Goal: Task Accomplishment & Management: Manage account settings

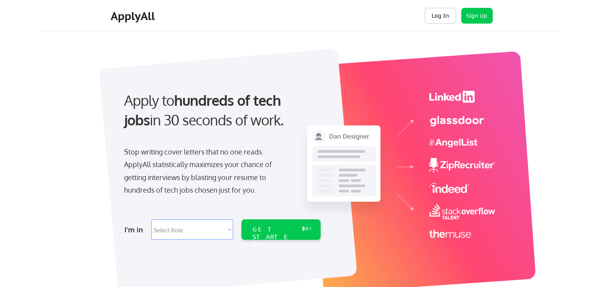
drag, startPoint x: 430, startPoint y: 14, endPoint x: 364, endPoint y: 31, distance: 68.5
click at [430, 14] on button "Log In" at bounding box center [439, 16] width 31 height 16
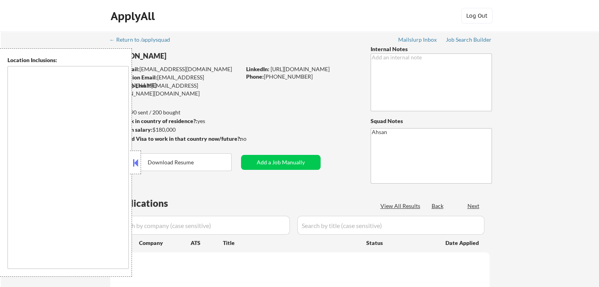
type textarea "[GEOGRAPHIC_DATA], [GEOGRAPHIC_DATA] Henrico, [GEOGRAPHIC_DATA] [GEOGRAPHIC_DAT…"
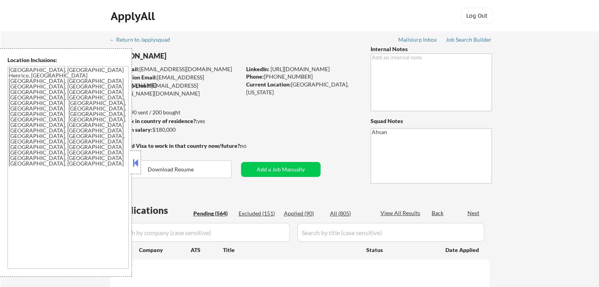
select select ""pending""
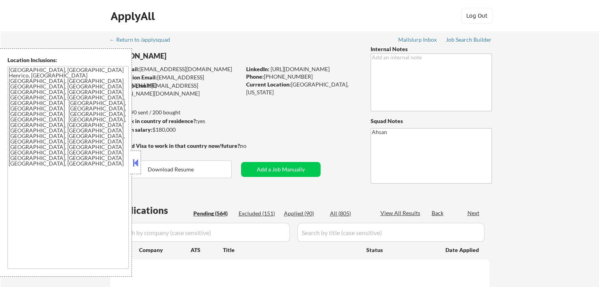
select select ""pending""
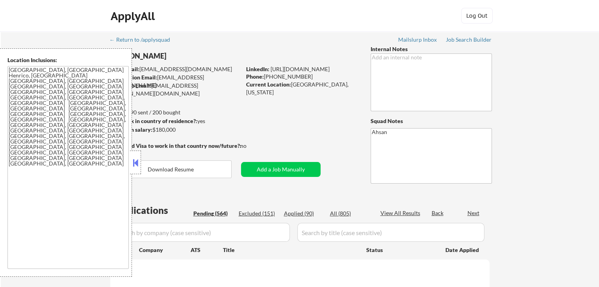
select select ""pending""
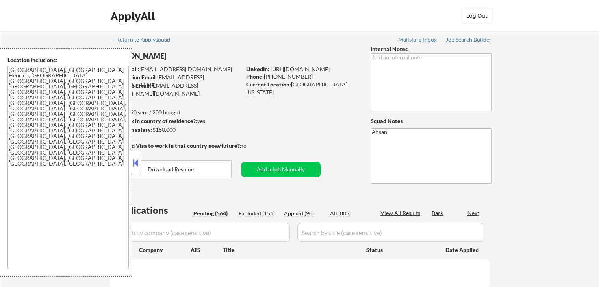
select select ""pending""
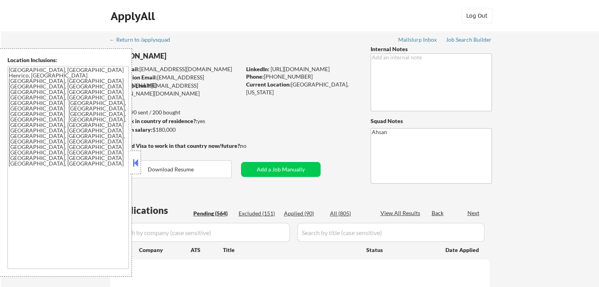
select select ""pending""
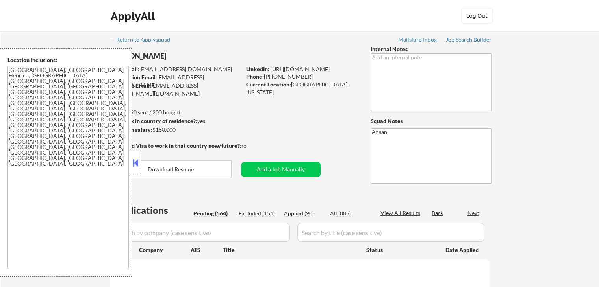
select select ""pending""
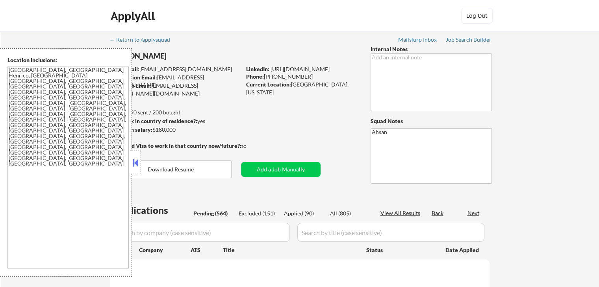
select select ""pending""
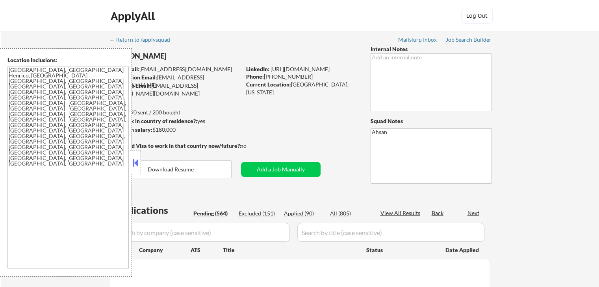
select select ""pending""
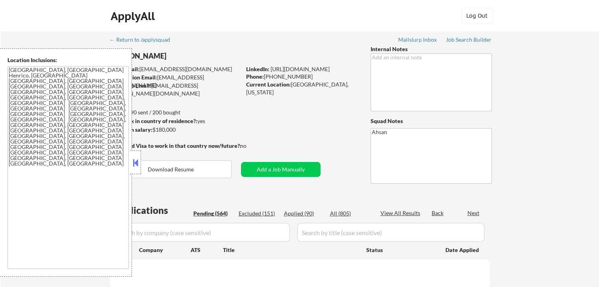
select select ""pending""
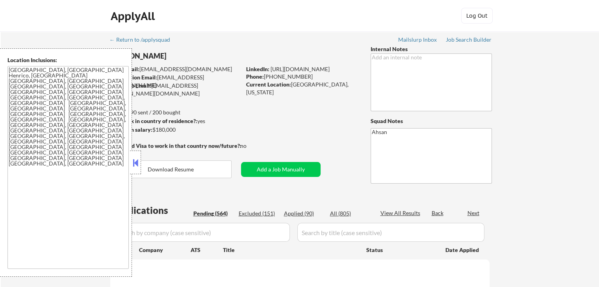
select select ""pending""
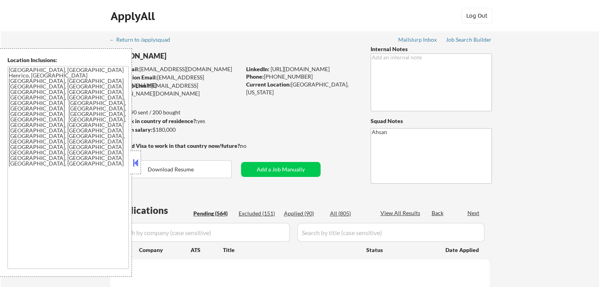
select select ""pending""
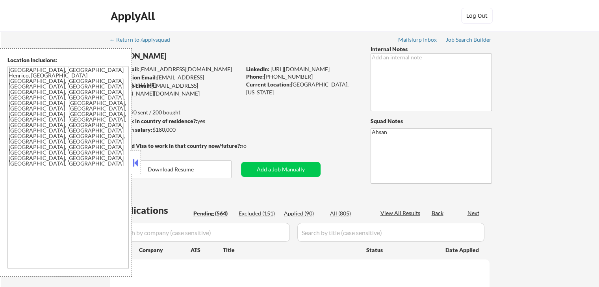
select select ""pending""
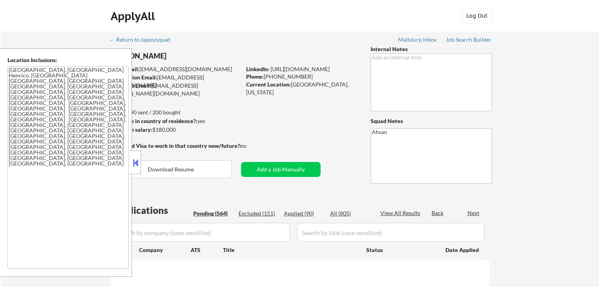
select select ""pending""
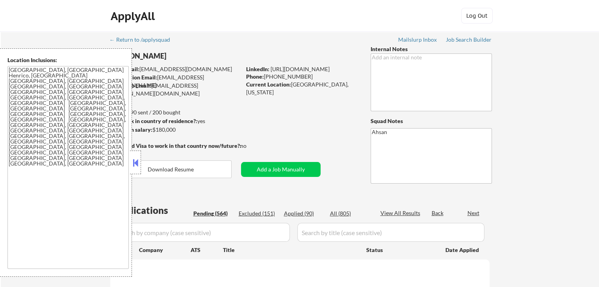
select select ""pending""
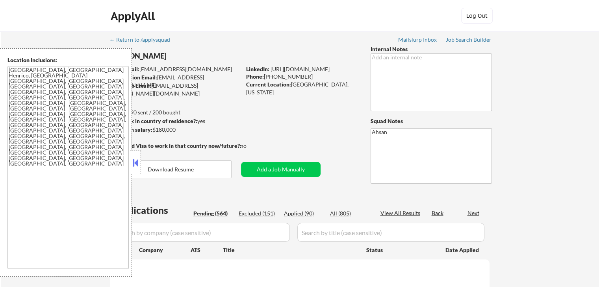
select select ""pending""
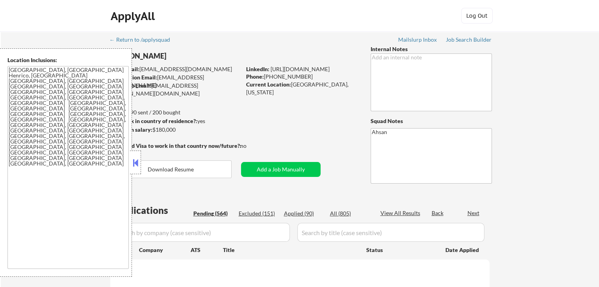
select select ""pending""
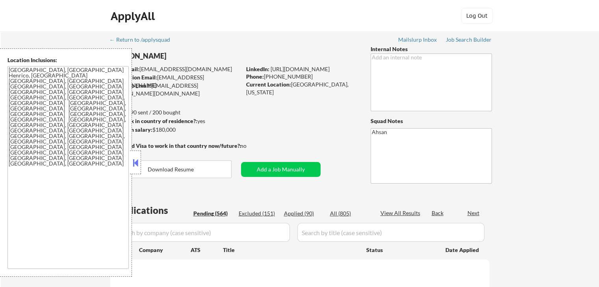
select select ""pending""
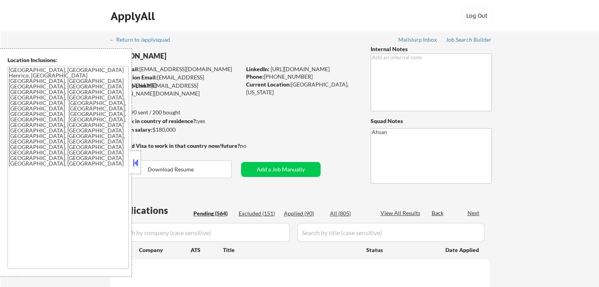
select select ""pending""
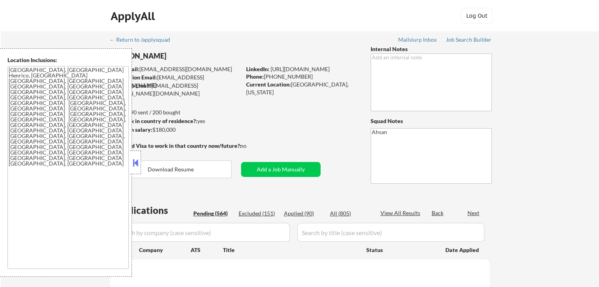
select select ""pending""
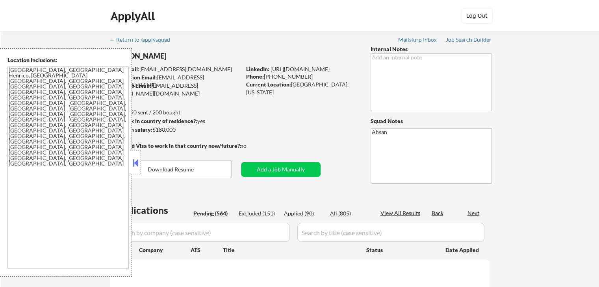
select select ""pending""
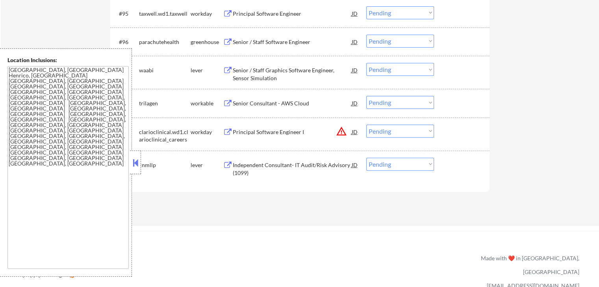
scroll to position [3236, 0]
click at [337, 71] on div "Senior / Staff Graphics Software Engineer, Sensor Simulation" at bounding box center [292, 75] width 119 height 15
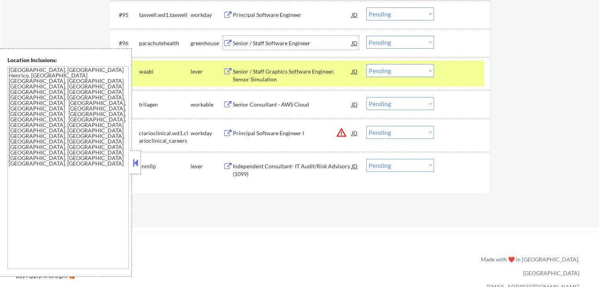
click at [293, 42] on div "Senior / Staff Software Engineer" at bounding box center [292, 43] width 119 height 8
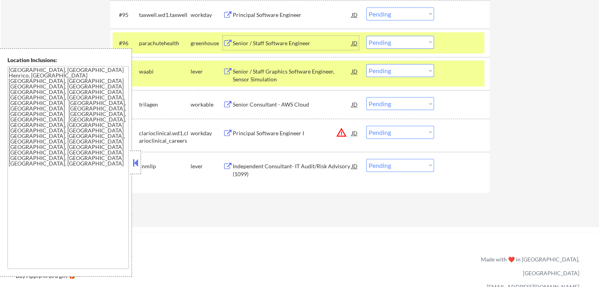
click at [410, 48] on select "Choose an option... Pending Applied Excluded (Questions) Excluded (Expired) Exc…" at bounding box center [400, 42] width 68 height 13
click at [366, 36] on select "Choose an option... Pending Applied Excluded (Questions) Excluded (Expired) Exc…" at bounding box center [400, 42] width 68 height 13
click at [318, 107] on div "Senior Consultant - AWS Cloud" at bounding box center [292, 105] width 119 height 8
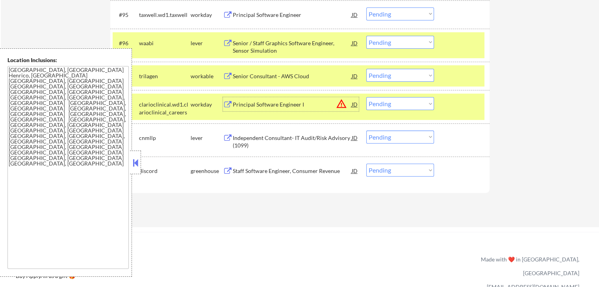
click at [398, 46] on select "Choose an option... Pending Applied Excluded (Questions) Excluded (Expired) Exc…" at bounding box center [400, 42] width 68 height 13
click at [366, 36] on select "Choose an option... Pending Applied Excluded (Questions) Excluded (Expired) Exc…" at bounding box center [400, 42] width 68 height 13
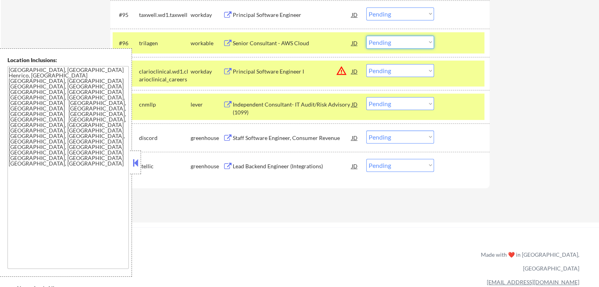
drag, startPoint x: 387, startPoint y: 38, endPoint x: 387, endPoint y: 47, distance: 9.1
click at [387, 38] on select "Choose an option... Pending Applied Excluded (Questions) Excluded (Expired) Exc…" at bounding box center [400, 42] width 68 height 13
select select ""applied""
click at [366, 36] on select "Choose an option... Pending Applied Excluded (Questions) Excluded (Expired) Exc…" at bounding box center [400, 42] width 68 height 13
drag, startPoint x: 375, startPoint y: 69, endPoint x: 379, endPoint y: 75, distance: 7.4
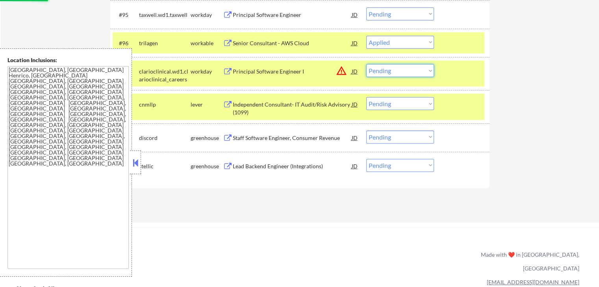
click at [375, 69] on select "Choose an option... Pending Applied Excluded (Questions) Excluded (Expired) Exc…" at bounding box center [400, 70] width 68 height 13
select select ""excluded__location_""
click at [366, 64] on select "Choose an option... Pending Applied Excluded (Questions) Excluded (Expired) Exc…" at bounding box center [400, 70] width 68 height 13
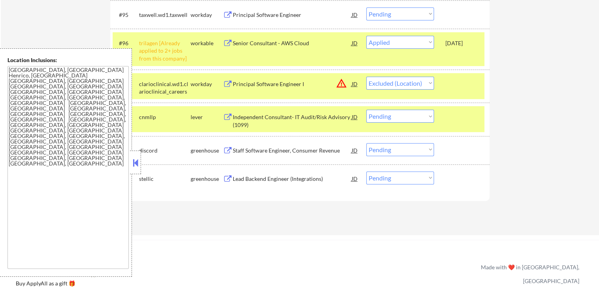
select select ""pending""
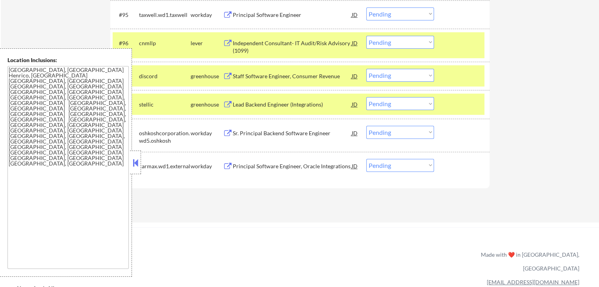
click at [305, 40] on div "Independent Consultant- IT Audit/Risk Advisory (1099)" at bounding box center [292, 46] width 119 height 15
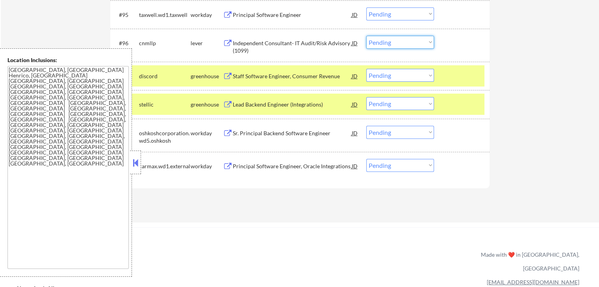
drag, startPoint x: 394, startPoint y: 41, endPoint x: 397, endPoint y: 45, distance: 5.4
click at [394, 41] on select "Choose an option... Pending Applied Excluded (Questions) Excluded (Expired) Exc…" at bounding box center [400, 42] width 68 height 13
click at [366, 36] on select "Choose an option... Pending Applied Excluded (Questions) Excluded (Expired) Exc…" at bounding box center [400, 42] width 68 height 13
click at [337, 76] on div "Staff Software Engineer, Consumer Revenue" at bounding box center [292, 76] width 119 height 8
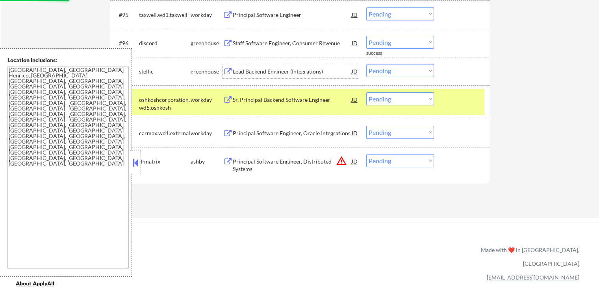
click at [320, 67] on div "Lead Backend Engineer (Integrations)" at bounding box center [292, 71] width 119 height 14
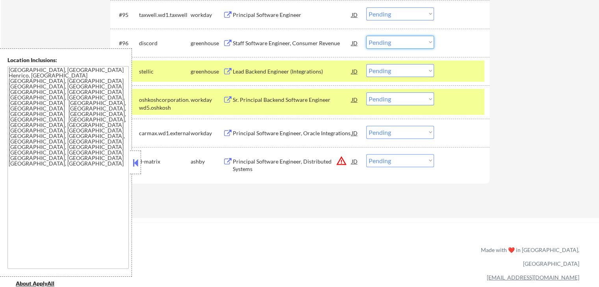
drag, startPoint x: 381, startPoint y: 44, endPoint x: 386, endPoint y: 47, distance: 5.7
click at [381, 44] on select "Choose an option... Pending Applied Excluded (Questions) Excluded (Expired) Exc…" at bounding box center [400, 42] width 68 height 13
click at [366, 36] on select "Choose an option... Pending Applied Excluded (Questions) Excluded (Expired) Exc…" at bounding box center [400, 42] width 68 height 13
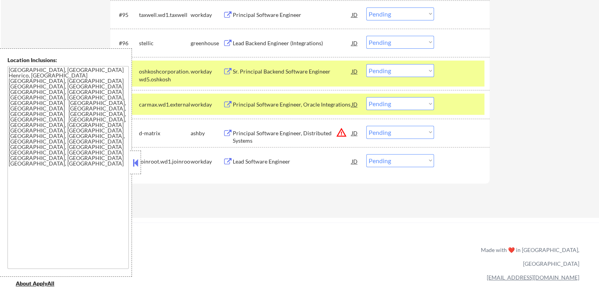
click at [407, 45] on select "Choose an option... Pending Applied Excluded (Questions) Excluded (Expired) Exc…" at bounding box center [400, 42] width 68 height 13
click at [366, 36] on select "Choose an option... Pending Applied Excluded (Questions) Excluded (Expired) Exc…" at bounding box center [400, 42] width 68 height 13
select select ""pending""
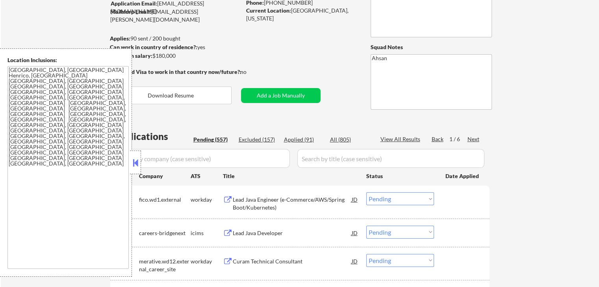
scroll to position [105, 0]
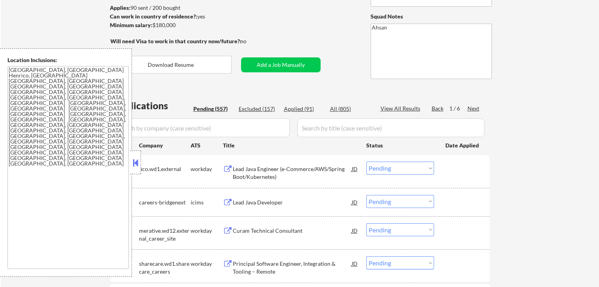
click at [478, 109] on div "Next" at bounding box center [473, 109] width 13 height 8
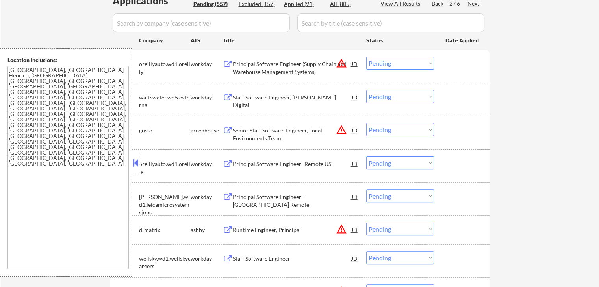
scroll to position [262, 0]
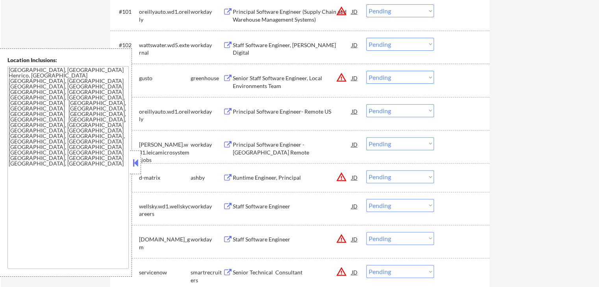
drag, startPoint x: 395, startPoint y: 78, endPoint x: 395, endPoint y: 82, distance: 4.7
click at [395, 79] on select "Choose an option... Pending Applied Excluded (Questions) Excluded (Expired) Exc…" at bounding box center [400, 77] width 68 height 13
click at [366, 71] on select "Choose an option... Pending Applied Excluded (Questions) Excluded (Expired) Exc…" at bounding box center [400, 77] width 68 height 13
drag, startPoint x: 409, startPoint y: 84, endPoint x: 406, endPoint y: 75, distance: 10.0
click at [409, 83] on div "#103 gusto greenhouse Senior Staff Software Engineer, Local Environments Team J…" at bounding box center [299, 80] width 372 height 26
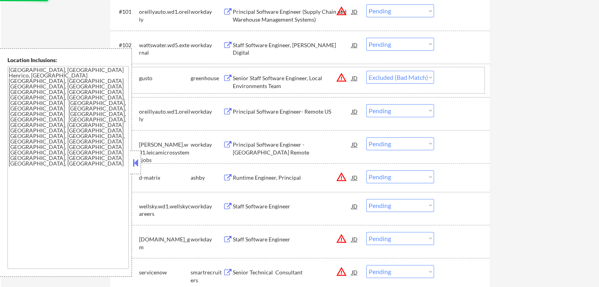
drag, startPoint x: 406, startPoint y: 75, endPoint x: 409, endPoint y: 83, distance: 8.2
click at [406, 74] on select "Choose an option... Pending Applied Excluded (Questions) Excluded (Expired) Exc…" at bounding box center [400, 77] width 68 height 13
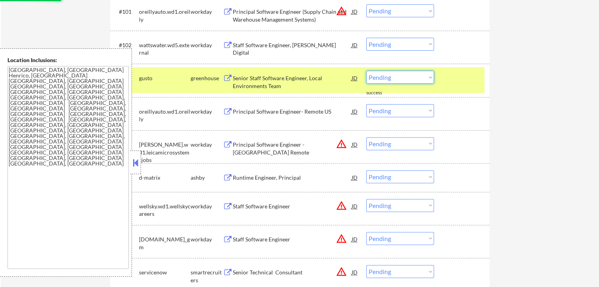
select select ""excluded__location_""
click at [366, 71] on select "Choose an option... Pending Applied Excluded (Questions) Excluded (Expired) Exc…" at bounding box center [400, 77] width 68 height 13
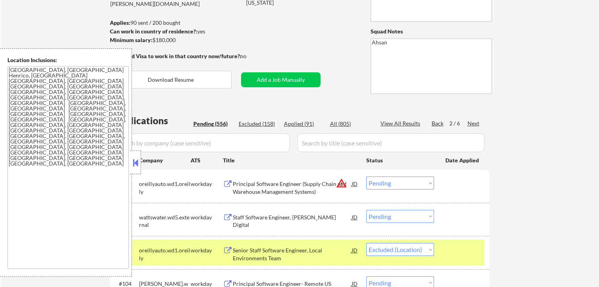
scroll to position [105, 0]
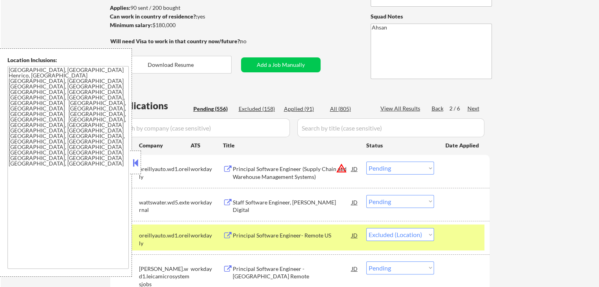
click at [261, 110] on div "Excluded (158)" at bounding box center [258, 109] width 39 height 8
select select ""excluded""
select select ""excluded__expired_""
select select ""excluded""
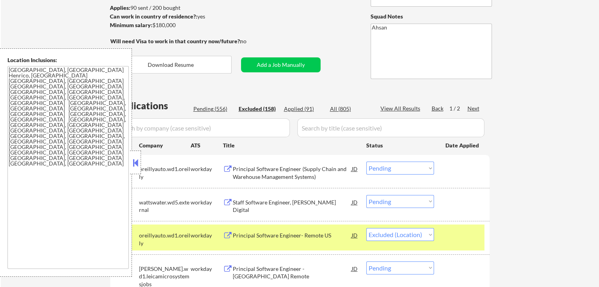
select select ""excluded__salary_""
select select ""excluded__location_""
select select ""excluded""
select select ""excluded__expired_""
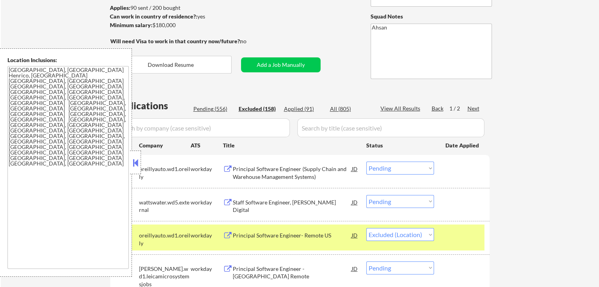
select select ""excluded__location_""
select select ""excluded__expired_""
select select ""excluded__location_""
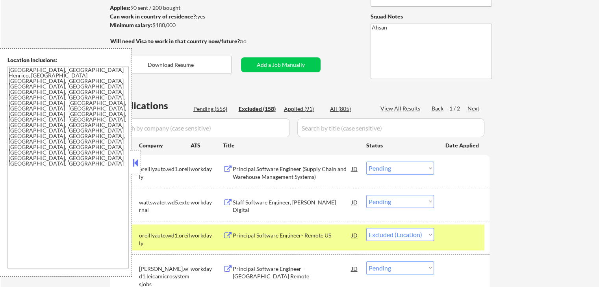
select select ""excluded__other_""
select select ""excluded__salary_""
select select ""excluded__other_""
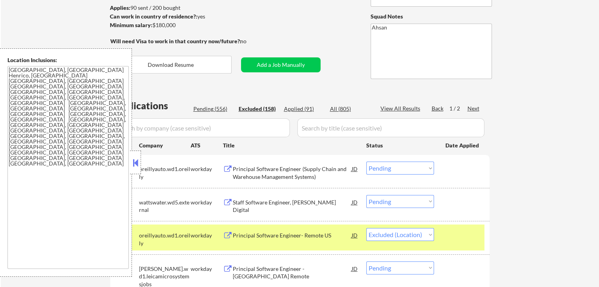
select select ""excluded__other_""
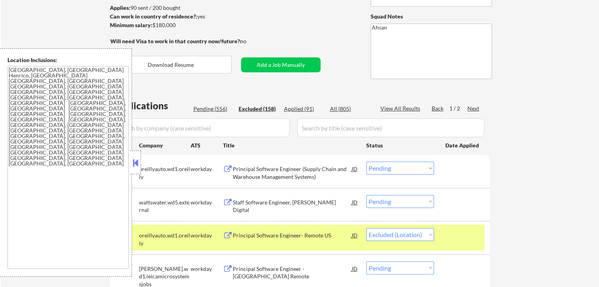
select select ""excluded__other_""
select select ""excluded__expired_""
select select ""excluded""
select select ""excluded__other_""
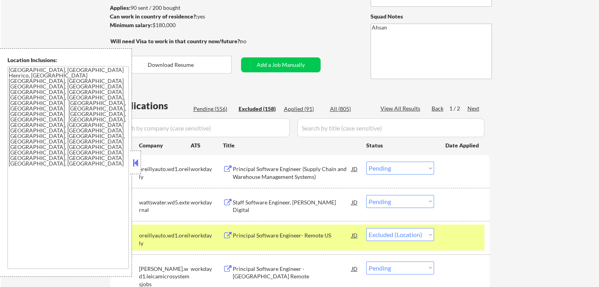
select select ""excluded""
select select ""excluded__location_""
select select ""excluded__salary_""
select select ""excluded""
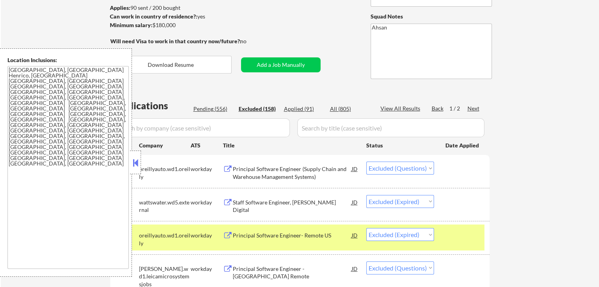
select select ""excluded""
select select ""excluded__expired_""
select select ""excluded__location_""
select select ""excluded__salary_""
select select ""excluded""
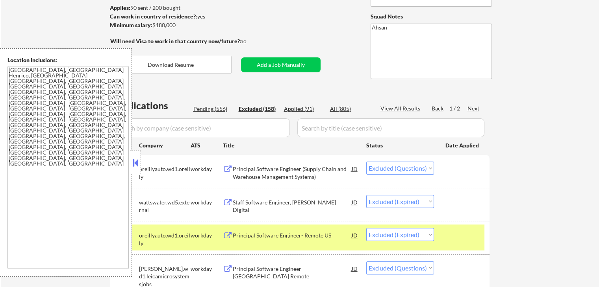
select select ""excluded""
select select ""excluded__location_""
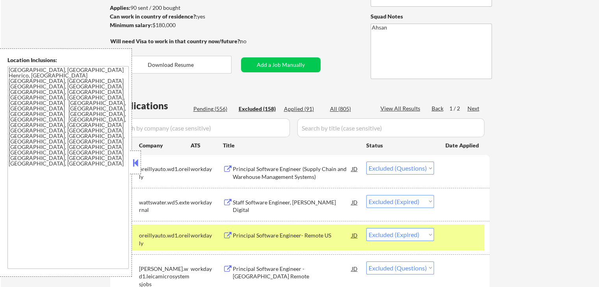
select select ""excluded__expired_""
select select ""excluded__salary_""
select select ""excluded__expired_""
select select ""excluded""
select select ""excluded__expired_""
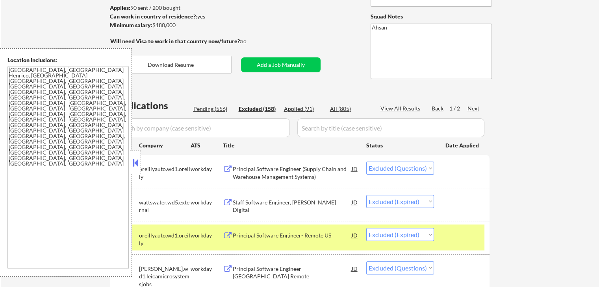
select select ""excluded__location_""
select select ""excluded__other_""
select select ""excluded__expired_""
select select ""excluded__other_""
select select ""excluded""
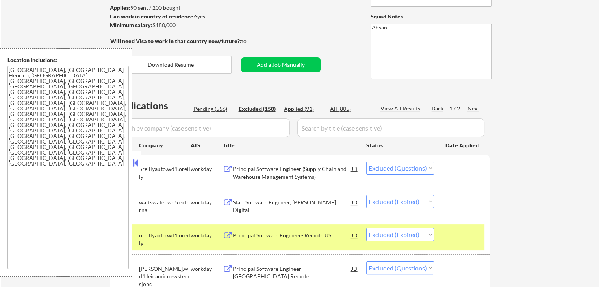
select select ""excluded""
select select ""excluded__expired_""
select select ""excluded__location_""
select select ""excluded__other_""
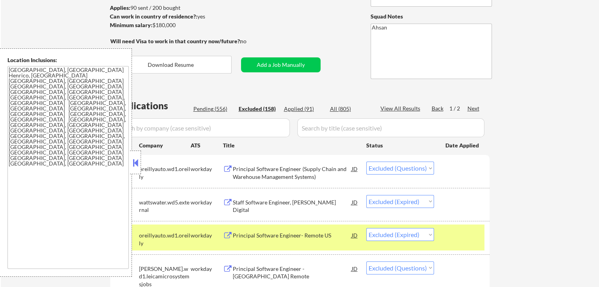
select select ""excluded__other_""
select select ""excluded__expired_""
select select ""excluded__location_""
select select ""excluded__expired_""
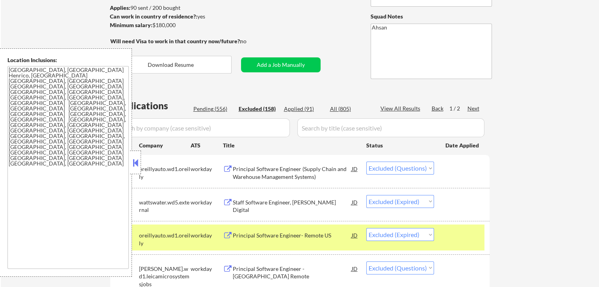
select select ""excluded__location_""
select select ""excluded__expired_""
select select ""excluded""
select select ""excluded__expired_""
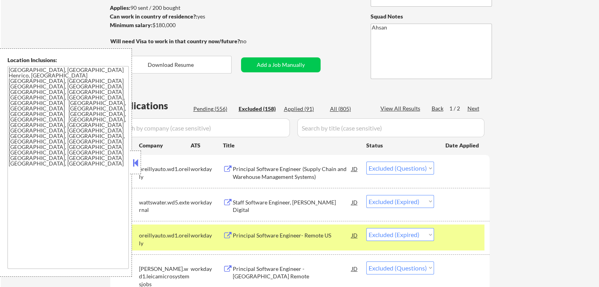
select select ""excluded__other_""
select select ""excluded__expired_""
select select ""excluded__location_""
select select ""excluded__expired_""
select select ""excluded""
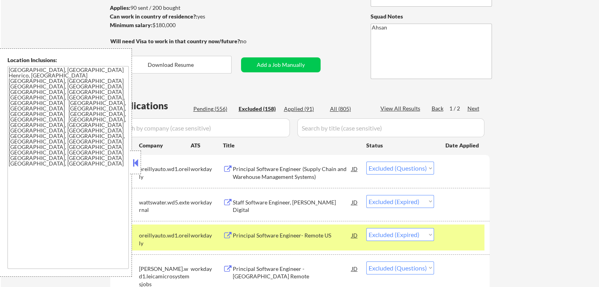
select select ""excluded__location_""
select select ""excluded""
select select ""excluded__expired_""
select select ""excluded""
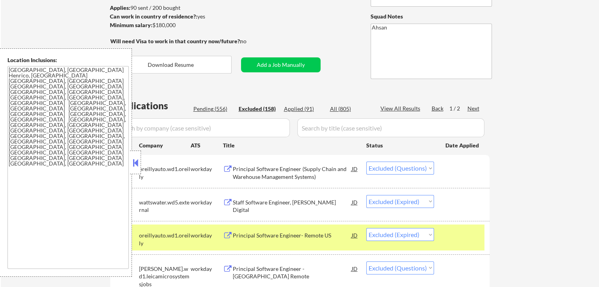
select select ""excluded__expired_""
select select ""excluded""
select select ""excluded__expired_""
select select ""excluded""
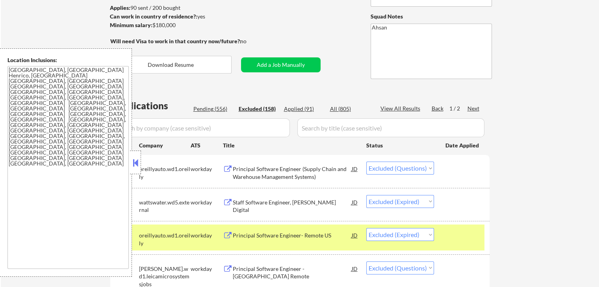
select select ""excluded__location_""
select select ""excluded__expired_""
select select ""excluded""
select select ""excluded__expired_""
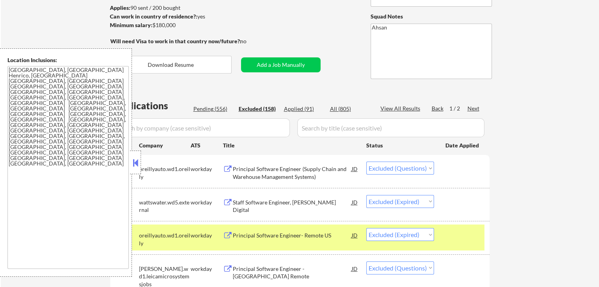
select select ""excluded__location_""
select select ""excluded__other_""
select select ""excluded""
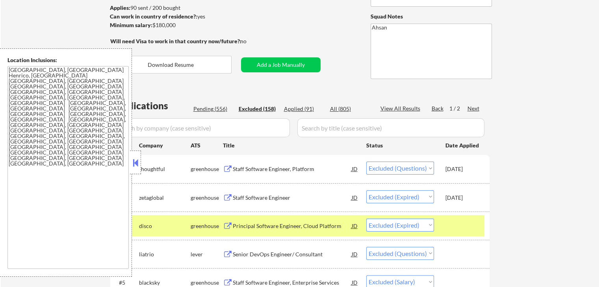
click at [475, 107] on div "Next" at bounding box center [473, 109] width 13 height 8
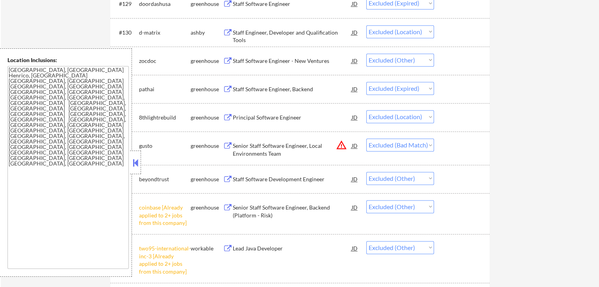
scroll to position [1155, 0]
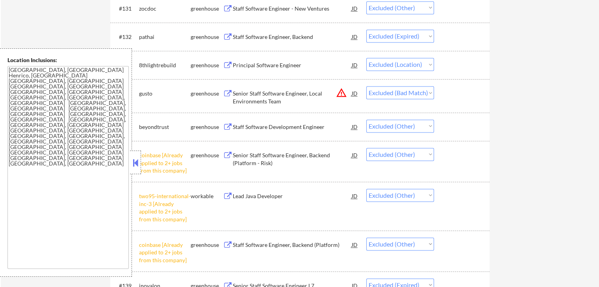
click at [404, 93] on select "Choose an option... Pending Applied Excluded (Questions) Excluded (Expired) Exc…" at bounding box center [400, 92] width 68 height 13
click at [366, 86] on select "Choose an option... Pending Applied Excluded (Questions) Excluded (Expired) Exc…" at bounding box center [400, 92] width 68 height 13
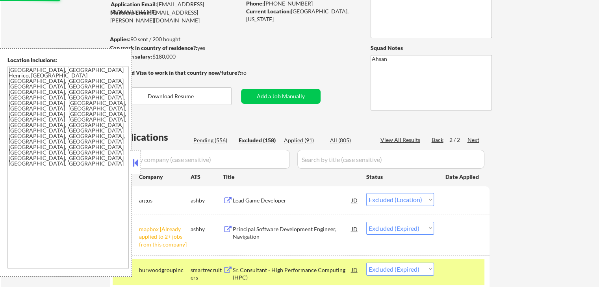
scroll to position [105, 0]
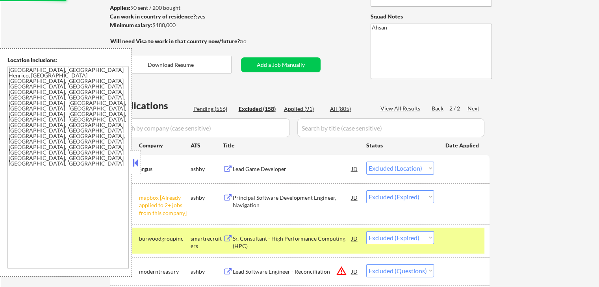
click at [215, 109] on div "Pending (556)" at bounding box center [212, 109] width 39 height 8
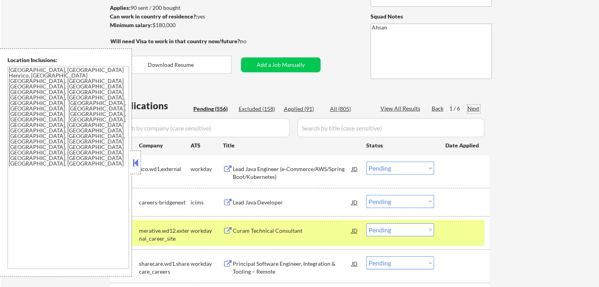
click at [476, 108] on div "Next" at bounding box center [473, 109] width 13 height 8
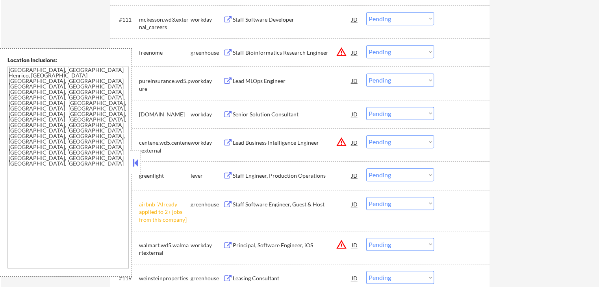
scroll to position [630, 0]
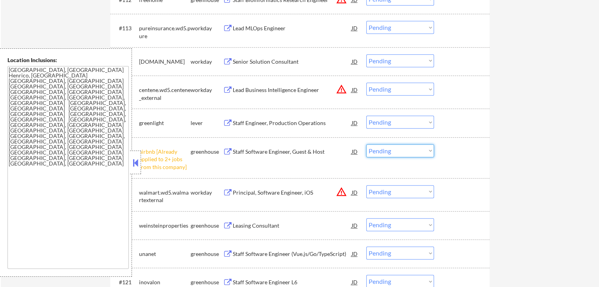
click at [390, 147] on select "Choose an option... Pending Applied Excluded (Questions) Excluded (Expired) Exc…" at bounding box center [400, 150] width 68 height 13
click at [366, 144] on select "Choose an option... Pending Applied Excluded (Questions) Excluded (Expired) Exc…" at bounding box center [400, 150] width 68 height 13
click at [287, 121] on div "Staff Engineer, Production Operations" at bounding box center [292, 123] width 119 height 8
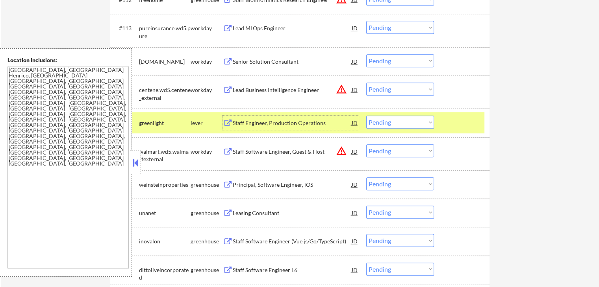
click at [385, 124] on select "Choose an option... Pending Applied Excluded (Questions) Excluded (Expired) Exc…" at bounding box center [400, 122] width 68 height 13
click at [389, 120] on select "Choose an option... Pending Applied Excluded (Questions) Excluded (Expired) Exc…" at bounding box center [400, 122] width 68 height 13
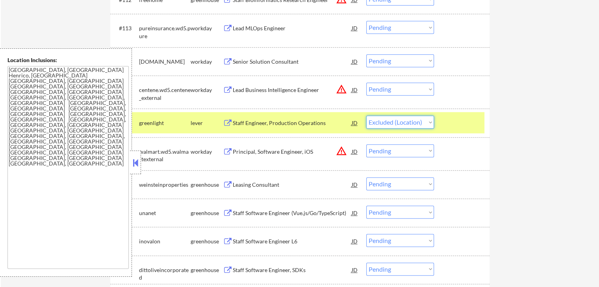
click at [366, 116] on select "Choose an option... Pending Applied Excluded (Questions) Excluded (Expired) Exc…" at bounding box center [400, 122] width 68 height 13
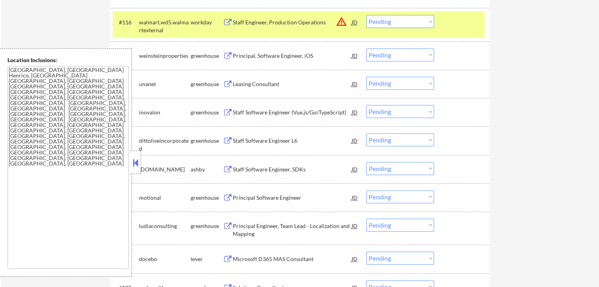
scroll to position [735, 0]
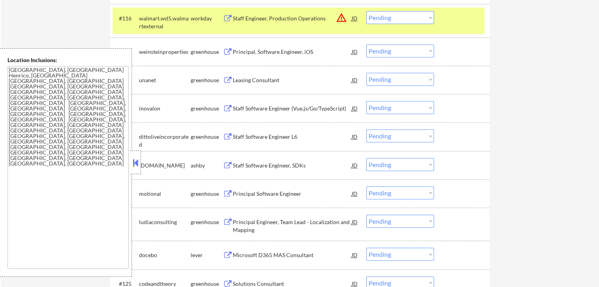
click at [298, 54] on div "Principal, Software Engineer, iOS" at bounding box center [292, 52] width 119 height 8
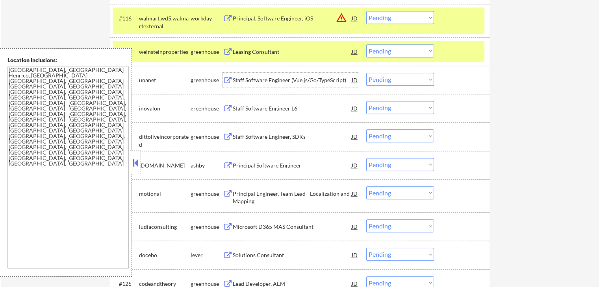
click at [310, 82] on div "Staff Software Engineer (Vue.js/Go/TypeScript)" at bounding box center [292, 80] width 119 height 8
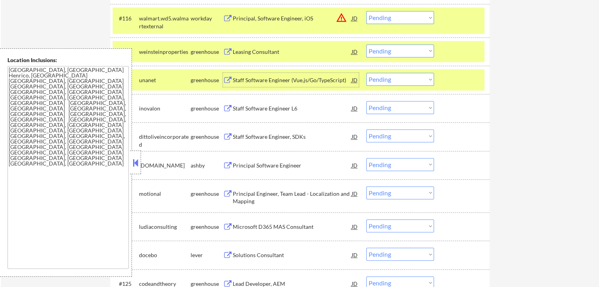
click at [396, 52] on select "Choose an option... Pending Applied Excluded (Questions) Excluded (Expired) Exc…" at bounding box center [400, 50] width 68 height 13
click at [366, 44] on select "Choose an option... Pending Applied Excluded (Questions) Excluded (Expired) Exc…" at bounding box center [400, 50] width 68 height 13
click at [295, 109] on div "Staff Software Engineer L6" at bounding box center [292, 109] width 119 height 8
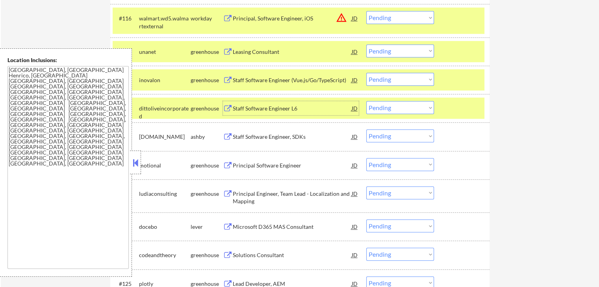
click at [408, 51] on select "Choose an option... Pending Applied Excluded (Questions) Excluded (Expired) Exc…" at bounding box center [400, 50] width 68 height 13
click at [366, 44] on select "Choose an option... Pending Applied Excluded (Questions) Excluded (Expired) Exc…" at bounding box center [400, 50] width 68 height 13
click at [294, 115] on div "Staff Software Engineer L6" at bounding box center [292, 108] width 119 height 14
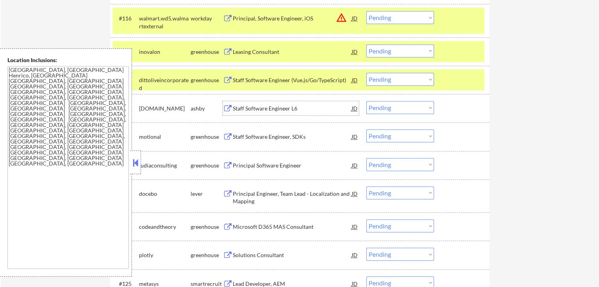
click at [400, 51] on select "Choose an option... Pending Applied Excluded (Questions) Excluded (Expired) Exc…" at bounding box center [400, 50] width 68 height 13
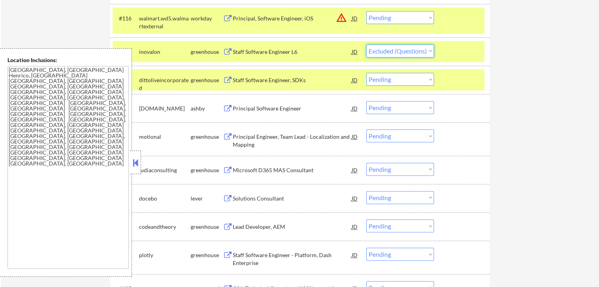
click at [366, 44] on select "Choose an option... Pending Applied Excluded (Questions) Excluded (Expired) Exc…" at bounding box center [400, 50] width 68 height 13
click at [287, 113] on div "Principal Software Engineer" at bounding box center [292, 108] width 119 height 14
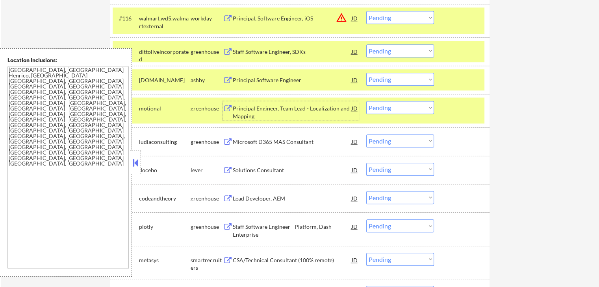
click at [394, 51] on select "Choose an option... Pending Applied Excluded (Questions) Excluded (Expired) Exc…" at bounding box center [400, 50] width 68 height 13
click at [366, 44] on select "Choose an option... Pending Applied Excluded (Questions) Excluded (Expired) Exc…" at bounding box center [400, 50] width 68 height 13
click at [404, 49] on select "Choose an option... Pending Applied Excluded (Questions) Excluded (Expired) Exc…" at bounding box center [400, 50] width 68 height 13
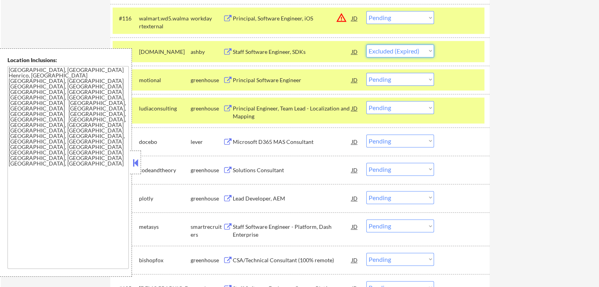
click at [366, 44] on select "Choose an option... Pending Applied Excluded (Questions) Excluded (Expired) Exc…" at bounding box center [400, 50] width 68 height 13
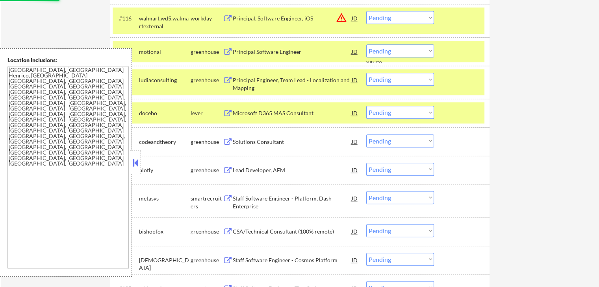
click at [307, 52] on div "Principal Software Engineer" at bounding box center [292, 52] width 119 height 8
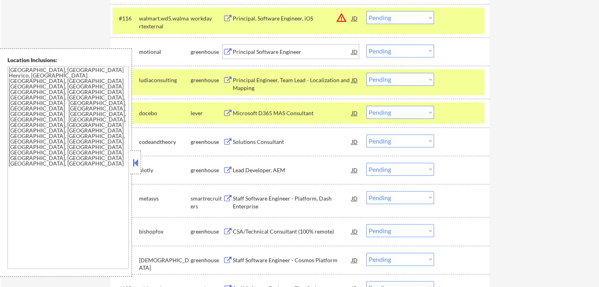
click at [311, 78] on div "Principal Engineer, Team Lead - Localization and Mapping" at bounding box center [292, 83] width 119 height 15
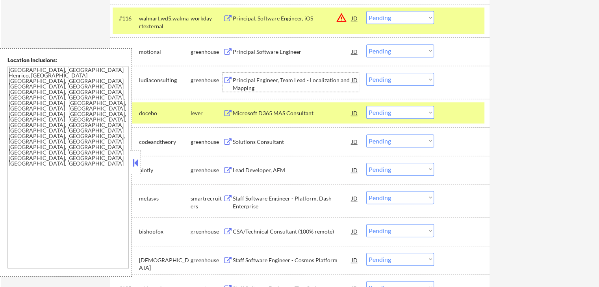
click at [390, 51] on select "Choose an option... Pending Applied Excluded (Questions) Excluded (Expired) Exc…" at bounding box center [400, 50] width 68 height 13
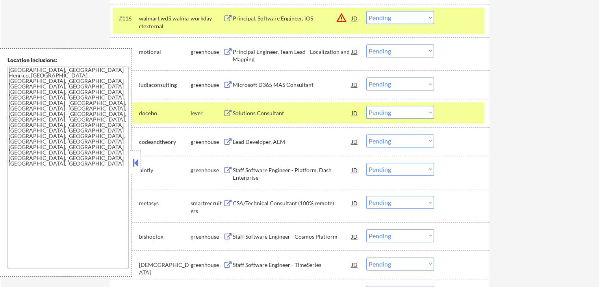
click at [478, 72] on div "#118 ludiaconsulting greenhouse Microsoft D365 MAS Consultant JD warning_amber …" at bounding box center [299, 84] width 379 height 28
drag, startPoint x: 390, startPoint y: 44, endPoint x: 390, endPoint y: 50, distance: 6.0
click at [390, 44] on select "Choose an option... Pending Applied Excluded (Questions) Excluded (Expired) Exc…" at bounding box center [400, 50] width 68 height 13
click at [366, 44] on select "Choose an option... Pending Applied Excluded (Questions) Excluded (Expired) Exc…" at bounding box center [400, 50] width 68 height 13
click at [310, 87] on div "Microsoft D365 MAS Consultant" at bounding box center [292, 85] width 119 height 8
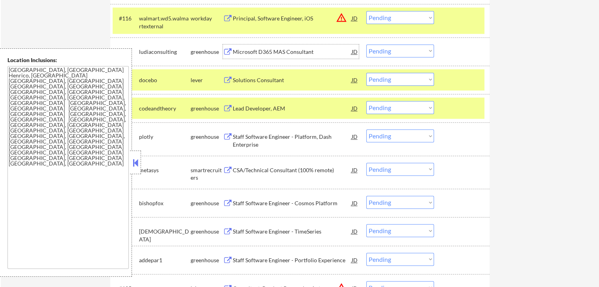
click at [290, 52] on div "Microsoft D365 MAS Consultant" at bounding box center [292, 52] width 119 height 8
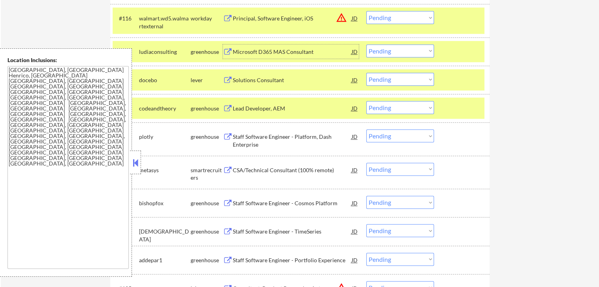
click at [292, 79] on div "Solutions Consultant" at bounding box center [292, 80] width 119 height 8
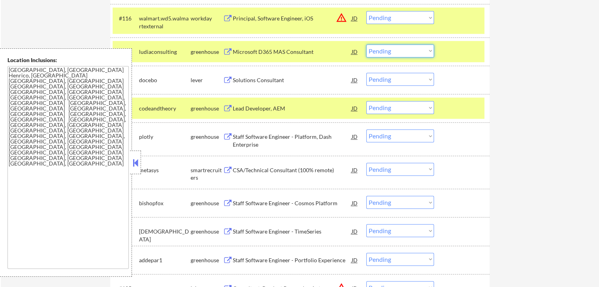
drag, startPoint x: 388, startPoint y: 50, endPoint x: 384, endPoint y: 57, distance: 7.9
click at [388, 50] on select "Choose an option... Pending Applied Excluded (Questions) Excluded (Expired) Exc…" at bounding box center [400, 50] width 68 height 13
click at [366, 44] on select "Choose an option... Pending Applied Excluded (Questions) Excluded (Expired) Exc…" at bounding box center [400, 50] width 68 height 13
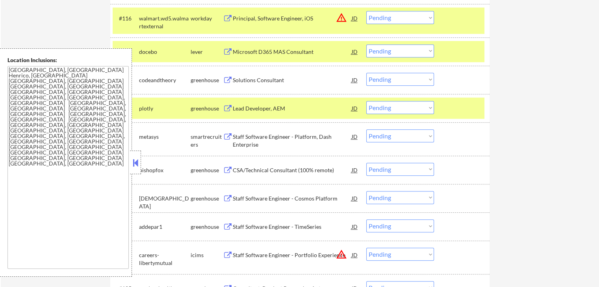
click at [284, 84] on div "Solutions Consultant" at bounding box center [292, 80] width 119 height 14
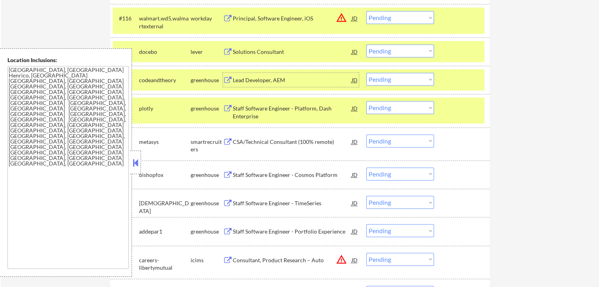
click at [396, 50] on select "Choose an option... Pending Applied Excluded (Questions) Excluded (Expired) Exc…" at bounding box center [400, 50] width 68 height 13
click at [366, 44] on select "Choose an option... Pending Applied Excluded (Questions) Excluded (Expired) Exc…" at bounding box center [400, 50] width 68 height 13
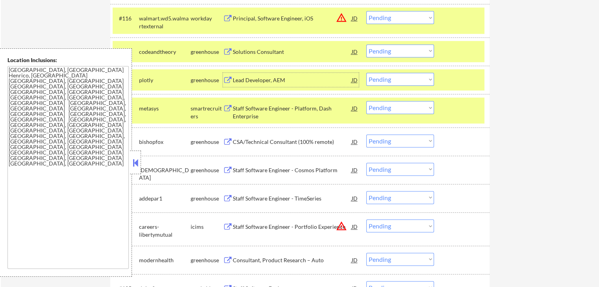
click at [289, 78] on div "Lead Developer, AEM" at bounding box center [292, 80] width 119 height 8
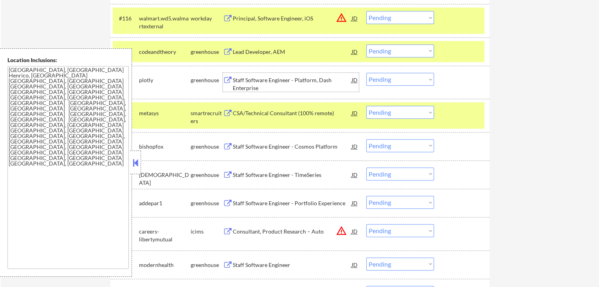
click at [394, 48] on select "Choose an option... Pending Applied Excluded (Questions) Excluded (Expired) Exc…" at bounding box center [400, 50] width 68 height 13
click at [366, 44] on select "Choose an option... Pending Applied Excluded (Questions) Excluded (Expired) Exc…" at bounding box center [400, 50] width 68 height 13
click at [311, 110] on div "CSA/Technical Consultant (100% remote)" at bounding box center [292, 113] width 119 height 8
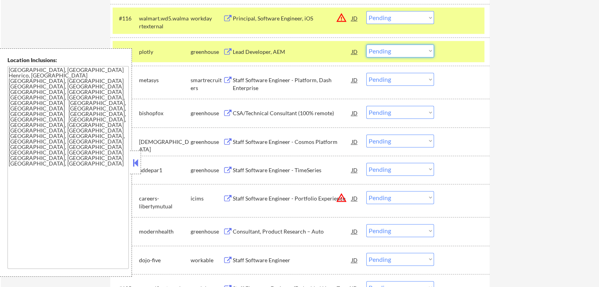
click at [401, 54] on select "Choose an option... Pending Applied Excluded (Questions) Excluded (Expired) Exc…" at bounding box center [400, 50] width 68 height 13
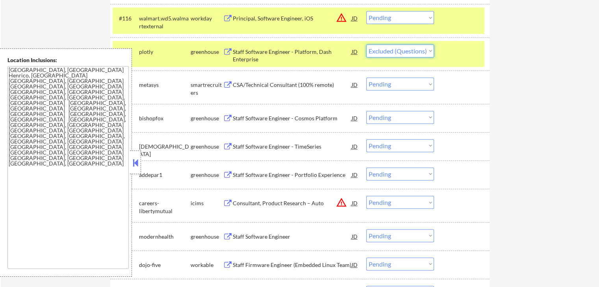
click at [366, 44] on select "Choose an option... Pending Applied Excluded (Questions) Excluded (Expired) Exc…" at bounding box center [400, 50] width 68 height 13
click at [294, 82] on div "CSA/Technical Consultant (100% remote)" at bounding box center [292, 85] width 119 height 8
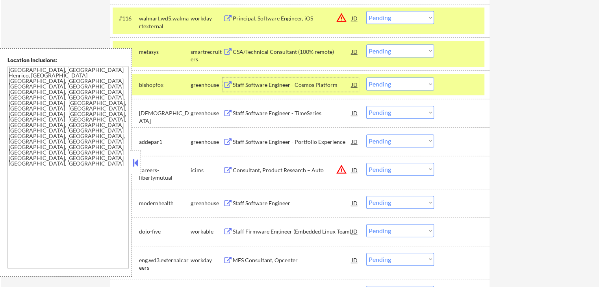
click at [396, 43] on div "#117 metasys smartrecruiters CSA/Technical Consultant (100% remote) JD warning_…" at bounding box center [299, 54] width 372 height 26
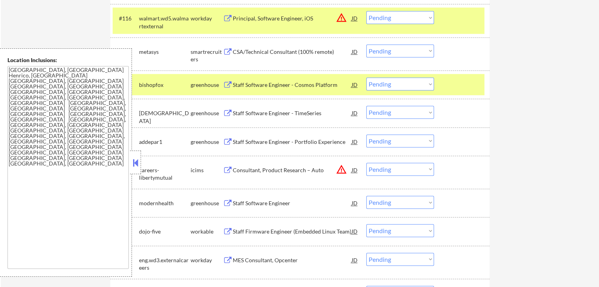
click at [395, 48] on select "Choose an option... Pending Applied Excluded (Questions) Excluded (Expired) Exc…" at bounding box center [400, 50] width 68 height 13
click at [366, 44] on select "Choose an option... Pending Applied Excluded (Questions) Excluded (Expired) Exc…" at bounding box center [400, 50] width 68 height 13
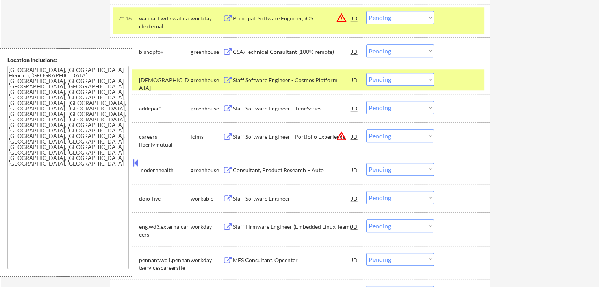
click at [313, 51] on div "CSA/Technical Consultant (100% remote)" at bounding box center [292, 52] width 119 height 8
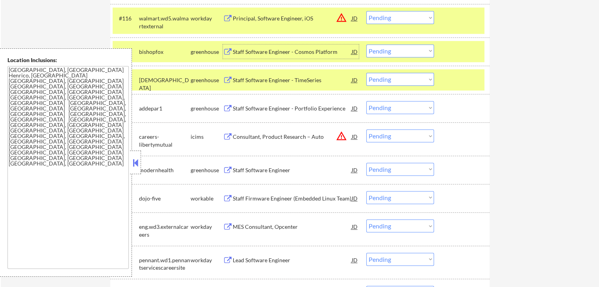
click at [298, 79] on div "Staff Software Engineer - TimeSeries" at bounding box center [292, 80] width 119 height 8
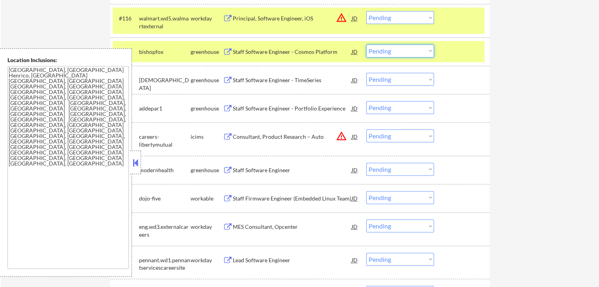
drag, startPoint x: 386, startPoint y: 50, endPoint x: 386, endPoint y: 57, distance: 6.7
click at [386, 50] on select "Choose an option... Pending Applied Excluded (Questions) Excluded (Expired) Exc…" at bounding box center [400, 50] width 68 height 13
click at [366, 44] on select "Choose an option... Pending Applied Excluded (Questions) Excluded (Expired) Exc…" at bounding box center [400, 50] width 68 height 13
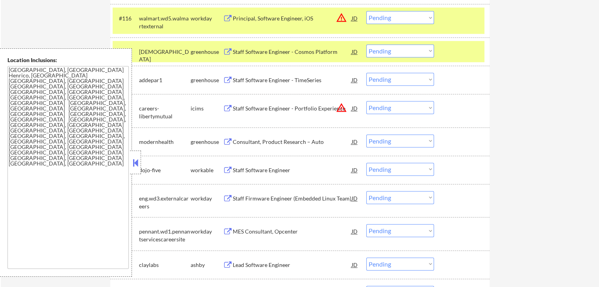
click at [297, 79] on div "Staff Software Engineer - TimeSeries" at bounding box center [292, 80] width 119 height 8
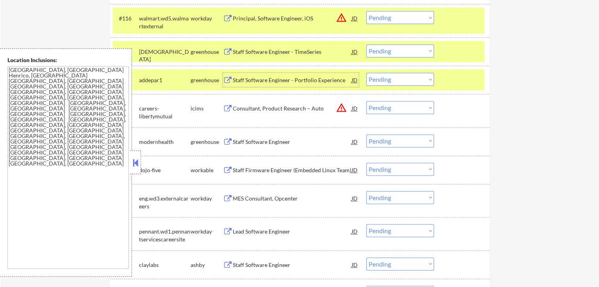
click at [385, 52] on select "Choose an option... Pending Applied Excluded (Questions) Excluded (Expired) Exc…" at bounding box center [400, 50] width 68 height 13
click at [366, 44] on select "Choose an option... Pending Applied Excluded (Questions) Excluded (Expired) Exc…" at bounding box center [400, 50] width 68 height 13
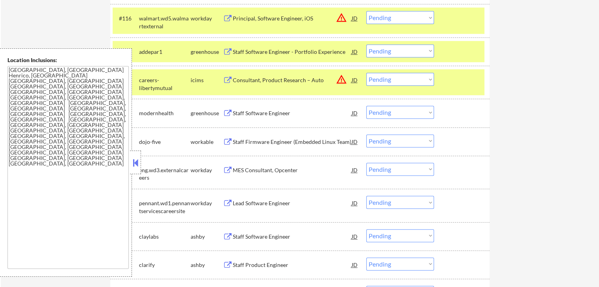
click at [278, 109] on div "Staff Software Engineer" at bounding box center [292, 113] width 119 height 8
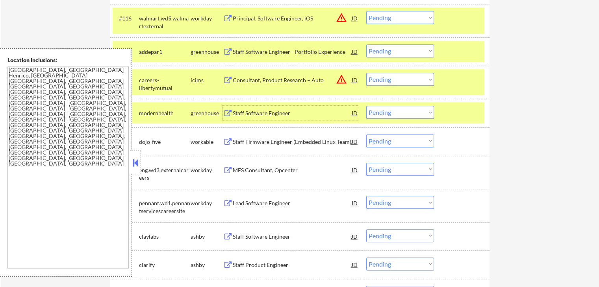
click at [389, 52] on select "Choose an option... Pending Applied Excluded (Questions) Excluded (Expired) Exc…" at bounding box center [400, 50] width 68 height 13
click at [366, 44] on select "Choose an option... Pending Applied Excluded (Questions) Excluded (Expired) Exc…" at bounding box center [400, 50] width 68 height 13
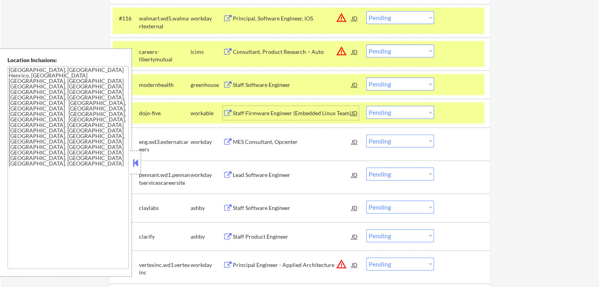
click at [309, 113] on div "Staff Firmware Engineer (Embedded Linux Team)" at bounding box center [292, 113] width 119 height 8
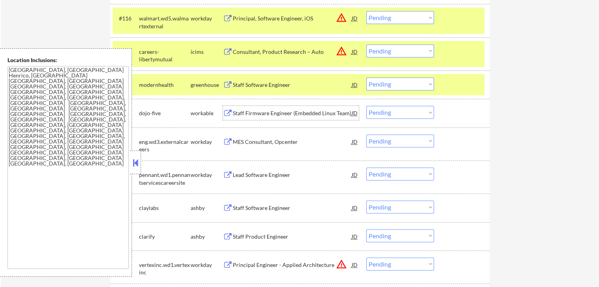
click at [376, 84] on select "Choose an option... Pending Applied Excluded (Questions) Excluded (Expired) Exc…" at bounding box center [400, 84] width 68 height 13
click at [366, 78] on select "Choose an option... Pending Applied Excluded (Questions) Excluded (Expired) Exc…" at bounding box center [400, 84] width 68 height 13
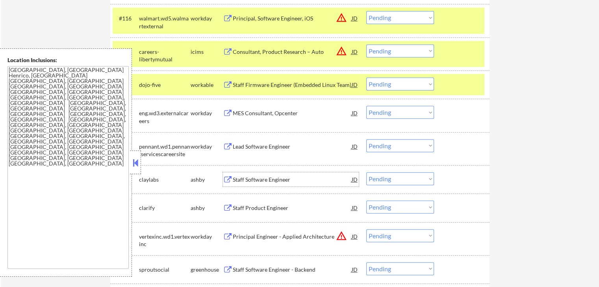
click at [271, 184] on div "Staff Software Engineer" at bounding box center [292, 179] width 119 height 14
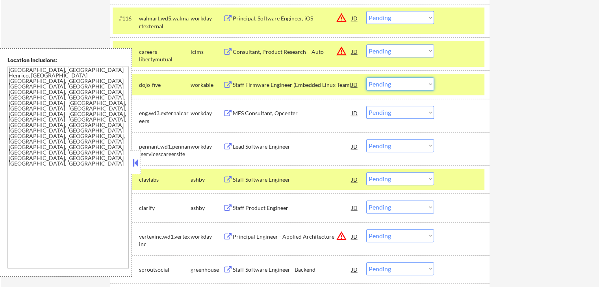
drag, startPoint x: 399, startPoint y: 84, endPoint x: 399, endPoint y: 89, distance: 5.1
click at [399, 84] on select "Choose an option... Pending Applied Excluded (Questions) Excluded (Expired) Exc…" at bounding box center [400, 84] width 68 height 13
click at [366, 78] on select "Choose an option... Pending Applied Excluded (Questions) Excluded (Expired) Exc…" at bounding box center [400, 84] width 68 height 13
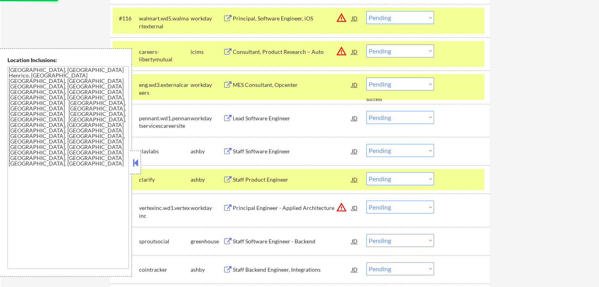
scroll to position [787, 0]
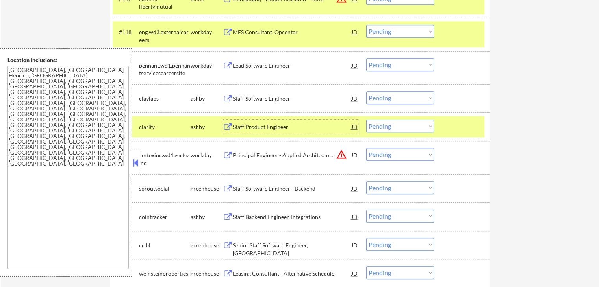
click at [276, 126] on div "Staff Product Engineer" at bounding box center [292, 127] width 119 height 8
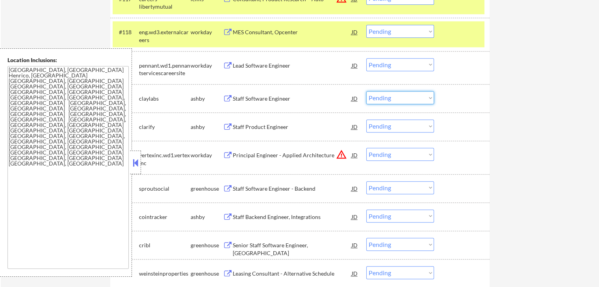
click at [402, 100] on select "Choose an option... Pending Applied Excluded (Questions) Excluded (Expired) Exc…" at bounding box center [400, 97] width 68 height 13
click at [366, 91] on select "Choose an option... Pending Applied Excluded (Questions) Excluded (Expired) Exc…" at bounding box center [400, 97] width 68 height 13
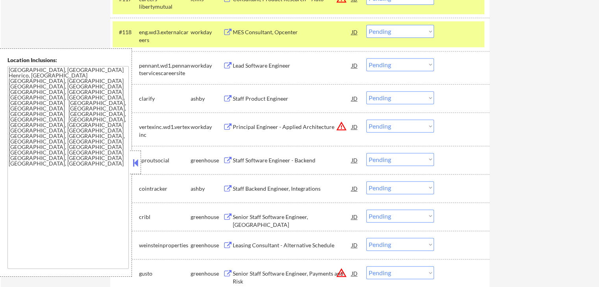
drag, startPoint x: 403, startPoint y: 98, endPoint x: 399, endPoint y: 103, distance: 6.5
click at [402, 98] on select "Choose an option... Pending Applied Excluded (Questions) Excluded (Expired) Exc…" at bounding box center [400, 97] width 68 height 13
click at [366, 91] on select "Choose an option... Pending Applied Excluded (Questions) Excluded (Expired) Exc…" at bounding box center [400, 97] width 68 height 13
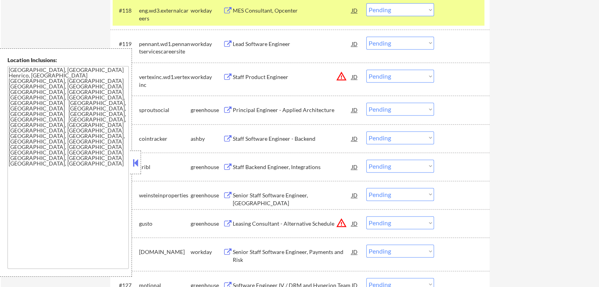
scroll to position [840, 0]
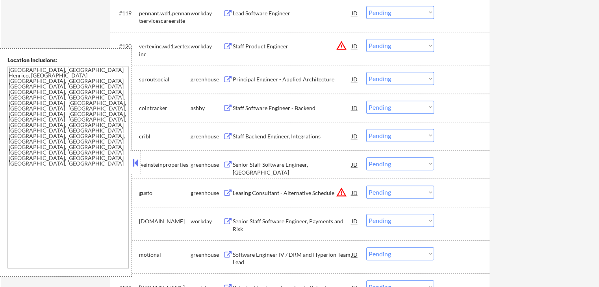
click at [317, 81] on div "Principal Engineer - Applied Architecture" at bounding box center [292, 80] width 119 height 8
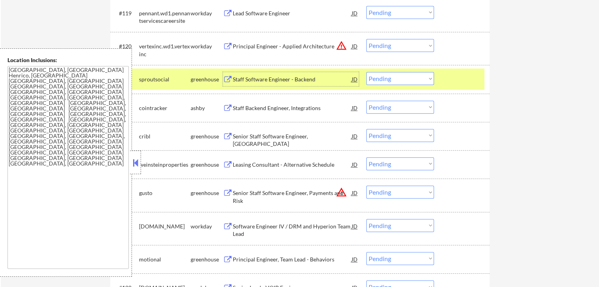
click at [303, 108] on div "Staff Backend Engineer, Integrations" at bounding box center [292, 108] width 119 height 8
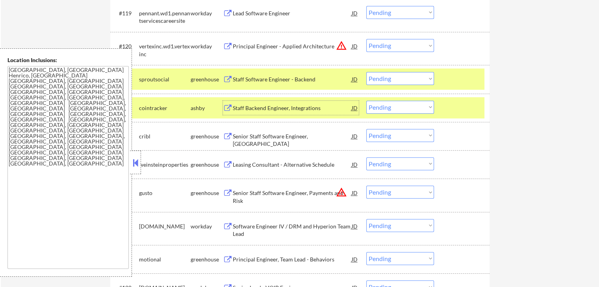
click at [406, 108] on select "Choose an option... Pending Applied Excluded (Questions) Excluded (Expired) Exc…" at bounding box center [400, 107] width 68 height 13
click at [366, 101] on select "Choose an option... Pending Applied Excluded (Questions) Excluded (Expired) Exc…" at bounding box center [400, 107] width 68 height 13
click at [299, 138] on div "Senior Staff Software Engineer, [GEOGRAPHIC_DATA]" at bounding box center [292, 140] width 119 height 15
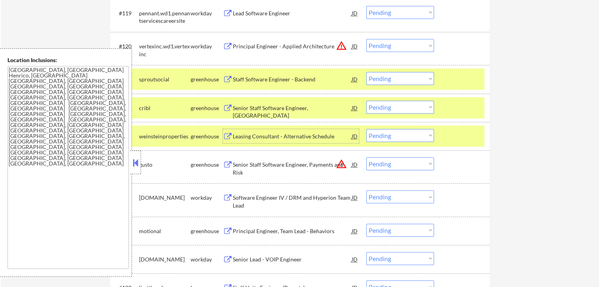
drag, startPoint x: 388, startPoint y: 80, endPoint x: 386, endPoint y: 84, distance: 4.6
click at [388, 80] on select "Choose an option... Pending Applied Excluded (Questions) Excluded (Expired) Exc…" at bounding box center [400, 78] width 68 height 13
click at [366, 72] on select "Choose an option... Pending Applied Excluded (Questions) Excluded (Expired) Exc…" at bounding box center [400, 78] width 68 height 13
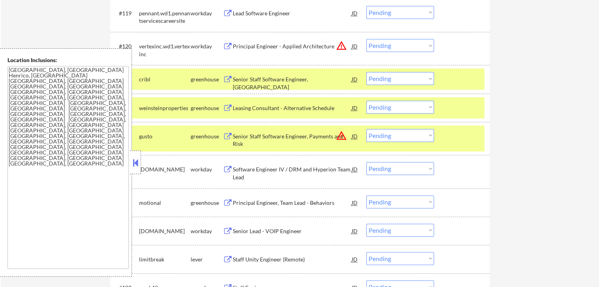
click at [314, 108] on div "Leasing Consultant - Alternative Schedule" at bounding box center [292, 108] width 119 height 8
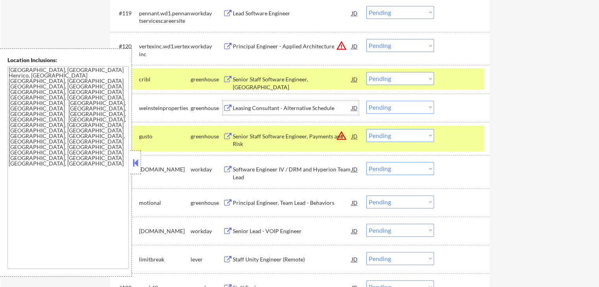
click at [398, 104] on select "Choose an option... Pending Applied Excluded (Questions) Excluded (Expired) Exc…" at bounding box center [400, 107] width 68 height 13
click at [366, 101] on select "Choose an option... Pending Applied Excluded (Questions) Excluded (Expired) Exc…" at bounding box center [400, 107] width 68 height 13
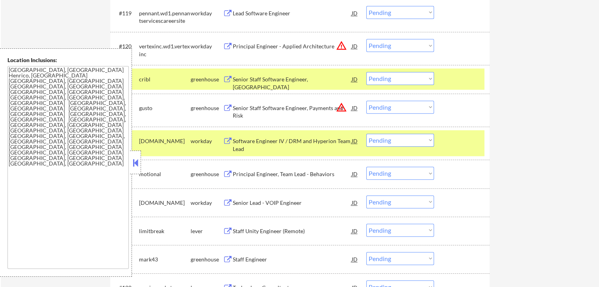
click at [407, 107] on select "Choose an option... Pending Applied Excluded (Questions) Excluded (Expired) Exc…" at bounding box center [400, 107] width 68 height 13
click at [366, 101] on select "Choose an option... Pending Applied Excluded (Questions) Excluded (Expired) Exc…" at bounding box center [400, 107] width 68 height 13
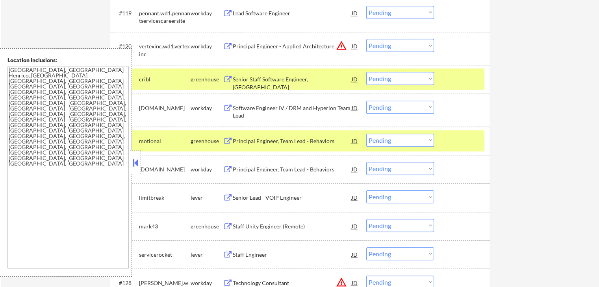
click at [324, 141] on div "Principal Engineer, Team Lead - Behaviors" at bounding box center [292, 141] width 119 height 8
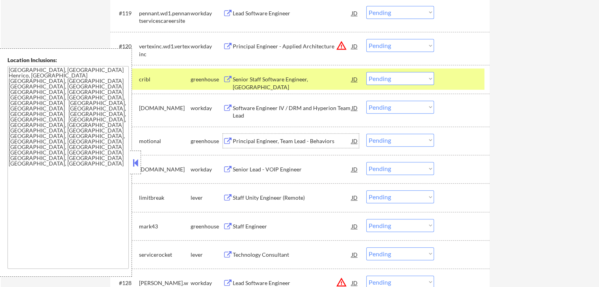
click at [389, 78] on select "Choose an option... Pending Applied Excluded (Questions) Excluded (Expired) Exc…" at bounding box center [400, 78] width 68 height 13
click at [366, 72] on select "Choose an option... Pending Applied Excluded (Questions) Excluded (Expired) Exc…" at bounding box center [400, 78] width 68 height 13
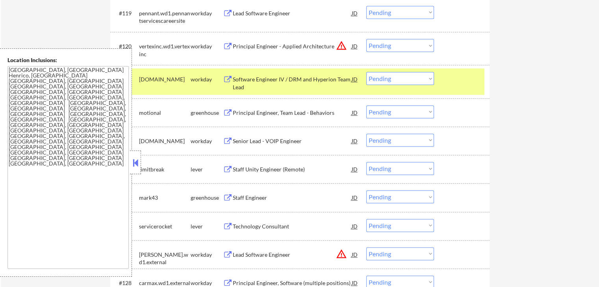
click at [390, 112] on select "Choose an option... Pending Applied Excluded (Questions) Excluded (Expired) Exc…" at bounding box center [400, 111] width 68 height 13
click at [366, 105] on select "Choose an option... Pending Applied Excluded (Questions) Excluded (Expired) Exc…" at bounding box center [400, 111] width 68 height 13
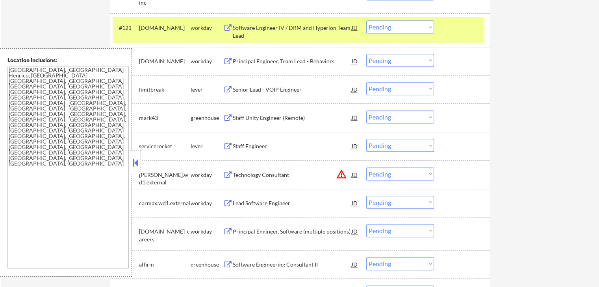
scroll to position [892, 0]
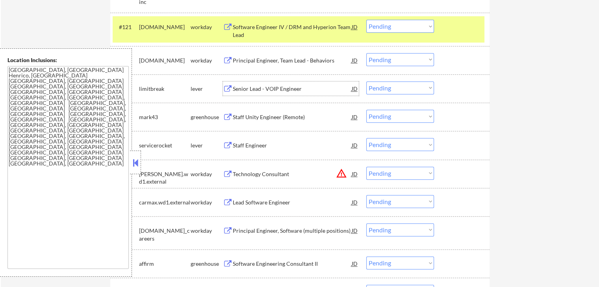
click at [301, 92] on div "Senior Lead - VOIP Engineer" at bounding box center [292, 89] width 119 height 8
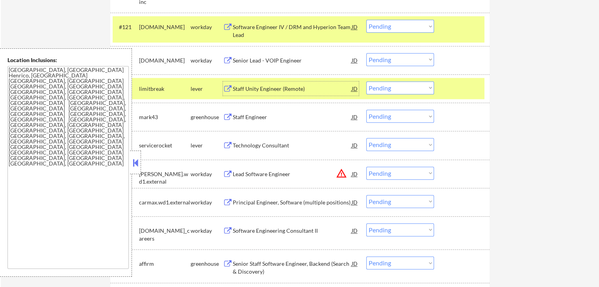
click at [272, 117] on div "Staff Engineer" at bounding box center [292, 117] width 119 height 8
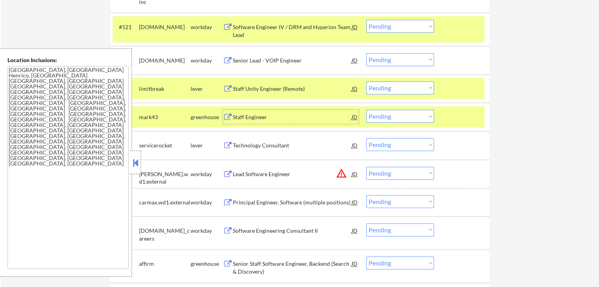
click at [408, 89] on select "Choose an option... Pending Applied Excluded (Questions) Excluded (Expired) Exc…" at bounding box center [400, 87] width 68 height 13
click at [366, 81] on select "Choose an option... Pending Applied Excluded (Questions) Excluded (Expired) Exc…" at bounding box center [400, 87] width 68 height 13
click at [311, 144] on div "Technology Consultant" at bounding box center [292, 146] width 119 height 8
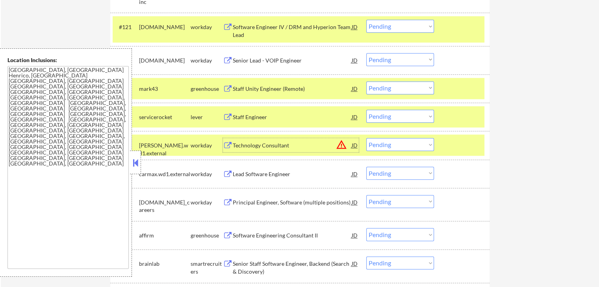
drag, startPoint x: 397, startPoint y: 84, endPoint x: 401, endPoint y: 92, distance: 8.8
click at [397, 85] on select "Choose an option... Pending Applied Excluded (Questions) Excluded (Expired) Exc…" at bounding box center [400, 87] width 68 height 13
click at [366, 81] on select "Choose an option... Pending Applied Excluded (Questions) Excluded (Expired) Exc…" at bounding box center [400, 87] width 68 height 13
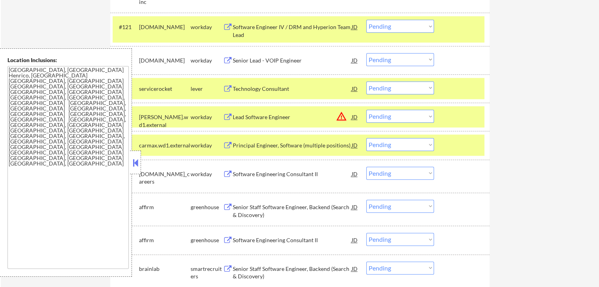
click at [397, 87] on select "Choose an option... Pending Applied Excluded (Questions) Excluded (Expired) Exc…" at bounding box center [400, 87] width 68 height 13
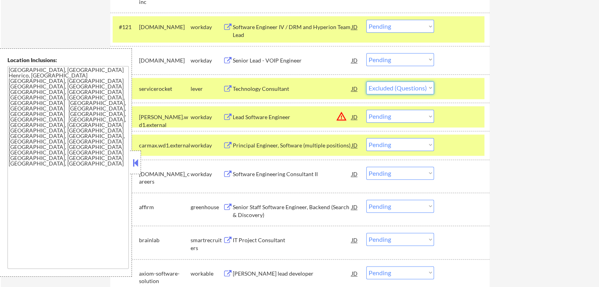
click at [366, 81] on select "Choose an option... Pending Applied Excluded (Questions) Excluded (Expired) Exc…" at bounding box center [400, 87] width 68 height 13
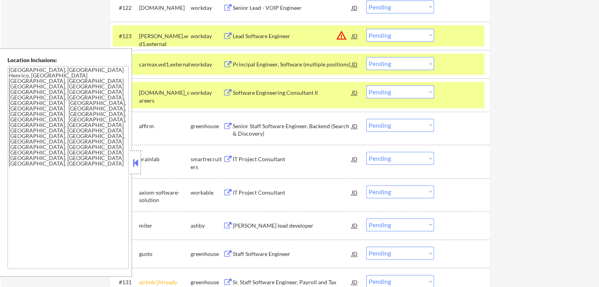
scroll to position [997, 0]
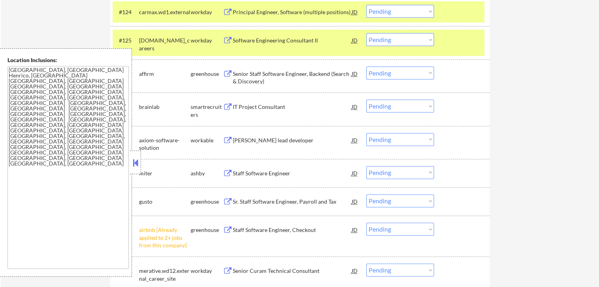
click at [296, 73] on div "Senior Staff Software Engineer, Backend (Search & Discovery)" at bounding box center [292, 77] width 119 height 15
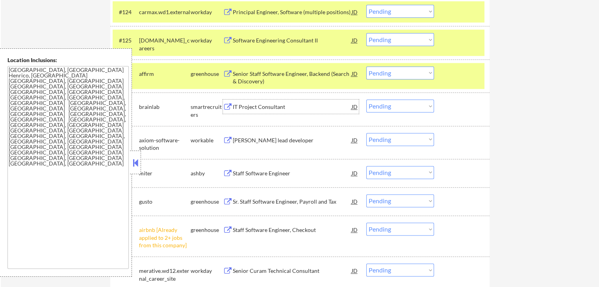
click at [290, 112] on div "IT Project Consultant" at bounding box center [292, 107] width 119 height 14
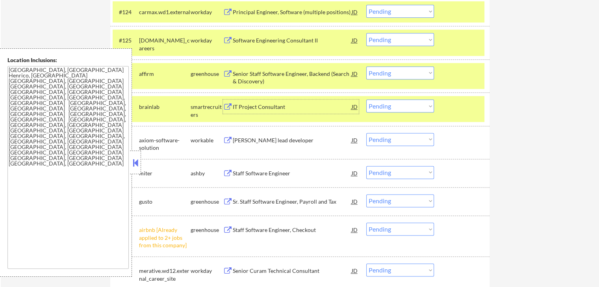
click at [386, 73] on select "Choose an option... Pending Applied Excluded (Questions) Excluded (Expired) Exc…" at bounding box center [400, 73] width 68 height 13
click at [366, 67] on select "Choose an option... Pending Applied Excluded (Questions) Excluded (Expired) Exc…" at bounding box center [400, 73] width 68 height 13
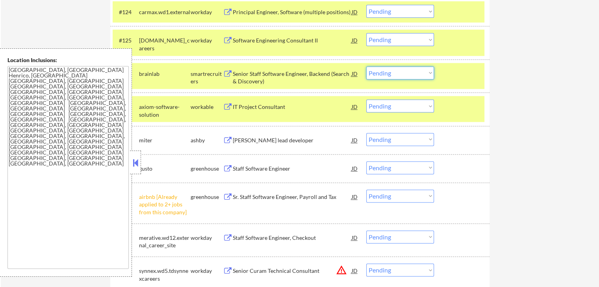
click at [381, 77] on select "Choose an option... Pending Applied Excluded (Questions) Excluded (Expired) Exc…" at bounding box center [400, 73] width 68 height 13
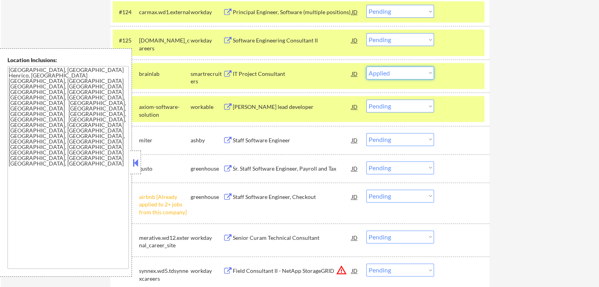
click at [366, 67] on select "Choose an option... Pending Applied Excluded (Questions) Excluded (Expired) Exc…" at bounding box center [400, 73] width 68 height 13
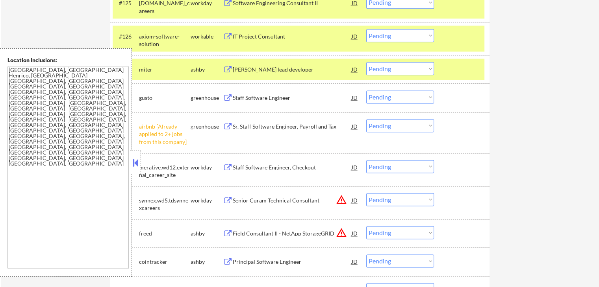
scroll to position [1049, 0]
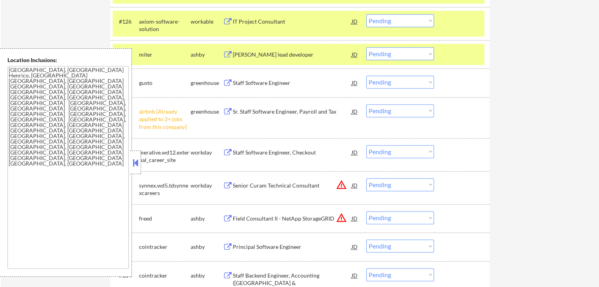
click at [291, 20] on div "IT Project Consultant" at bounding box center [292, 22] width 119 height 8
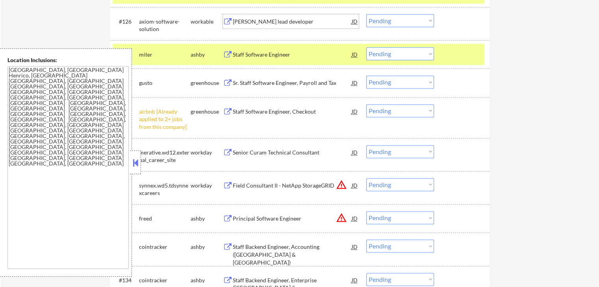
click at [283, 49] on div "Staff Software Engineer" at bounding box center [292, 54] width 119 height 14
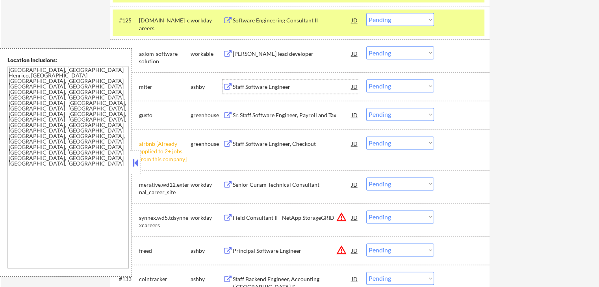
scroll to position [997, 0]
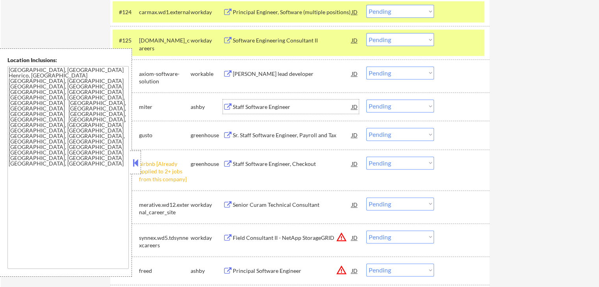
drag, startPoint x: 387, startPoint y: 71, endPoint x: 387, endPoint y: 78, distance: 6.7
click at [387, 71] on select "Choose an option... Pending Applied Excluded (Questions) Excluded (Expired) Exc…" at bounding box center [400, 73] width 68 height 13
click at [366, 67] on select "Choose an option... Pending Applied Excluded (Questions) Excluded (Expired) Exc…" at bounding box center [400, 73] width 68 height 13
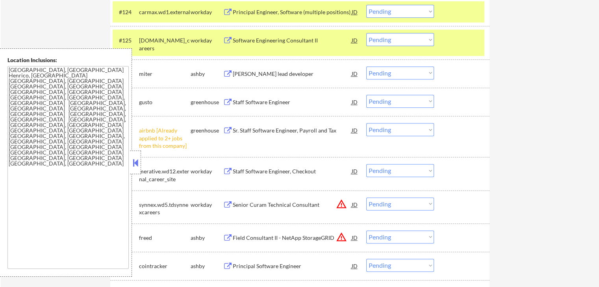
click at [389, 72] on select "Choose an option... Pending Applied Excluded (Questions) Excluded (Expired) Exc…" at bounding box center [400, 73] width 68 height 13
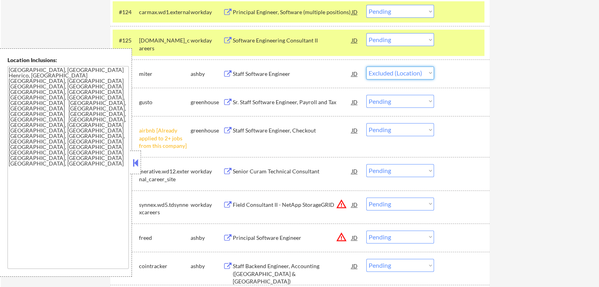
click at [366, 67] on select "Choose an option... Pending Applied Excluded (Questions) Excluded (Expired) Exc…" at bounding box center [400, 73] width 68 height 13
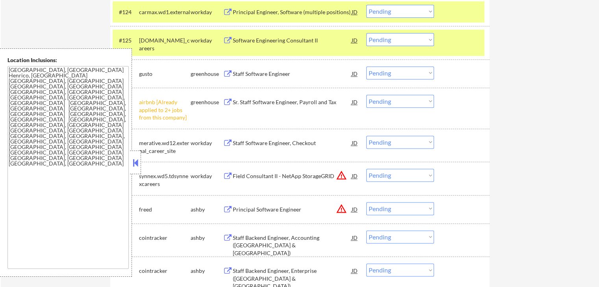
click at [392, 99] on select "Choose an option... Pending Applied Excluded (Questions) Excluded (Expired) Exc…" at bounding box center [400, 101] width 68 height 13
click at [366, 95] on select "Choose an option... Pending Applied Excluded (Questions) Excluded (Expired) Exc…" at bounding box center [400, 101] width 68 height 13
click at [485, 125] on div "#127 airbnb [Already applied to 2+ jobs from this company] greenhouse Staff Sof…" at bounding box center [299, 108] width 379 height 41
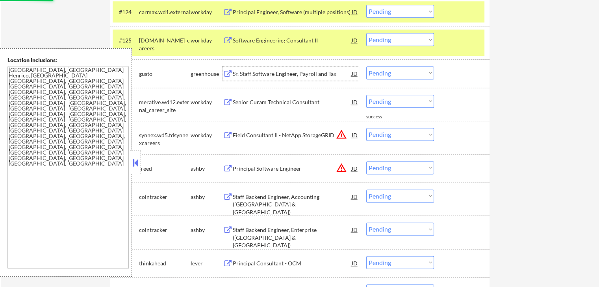
click at [305, 74] on div "Sr. Staff Software Engineer, Payroll and Tax" at bounding box center [292, 74] width 119 height 8
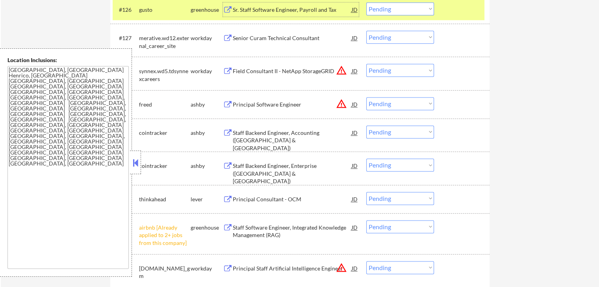
scroll to position [1102, 0]
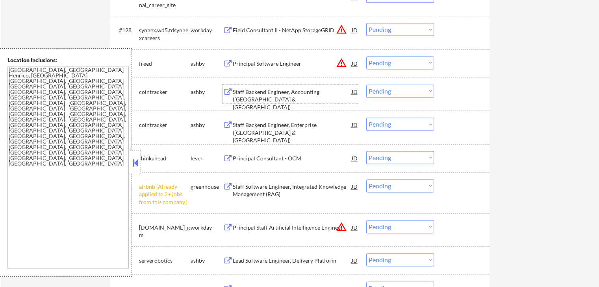
click at [301, 96] on div "Staff Backend Engineer, Accounting ([GEOGRAPHIC_DATA] & [GEOGRAPHIC_DATA])" at bounding box center [292, 99] width 119 height 23
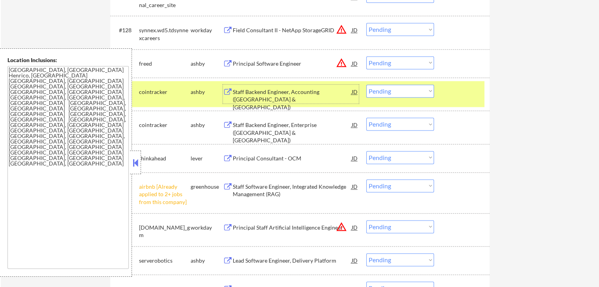
click at [289, 122] on div "Staff Backend Engineer, Enterprise ([GEOGRAPHIC_DATA] & [GEOGRAPHIC_DATA])" at bounding box center [292, 132] width 119 height 23
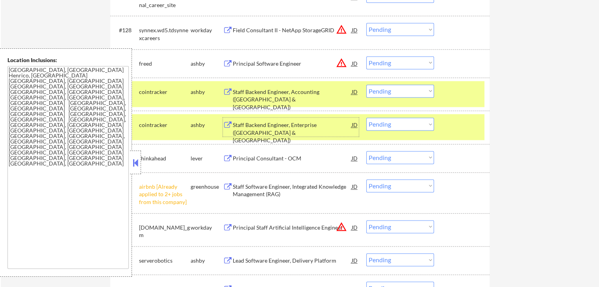
click at [388, 91] on select "Choose an option... Pending Applied Excluded (Questions) Excluded (Expired) Exc…" at bounding box center [400, 91] width 68 height 13
click at [282, 94] on div "Staff Backend Engineer, Accounting ([GEOGRAPHIC_DATA] & [GEOGRAPHIC_DATA])" at bounding box center [292, 99] width 119 height 23
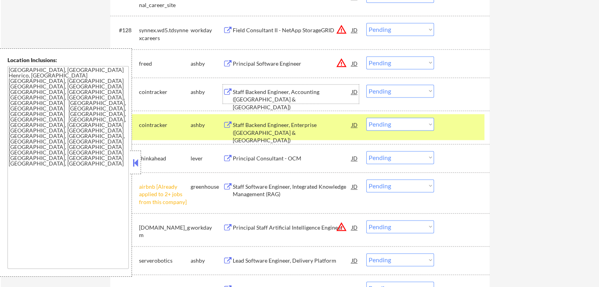
click at [389, 126] on select "Choose an option... Pending Applied Excluded (Questions) Excluded (Expired) Exc…" at bounding box center [400, 124] width 68 height 13
click at [366, 118] on select "Choose an option... Pending Applied Excluded (Questions) Excluded (Expired) Exc…" at bounding box center [400, 124] width 68 height 13
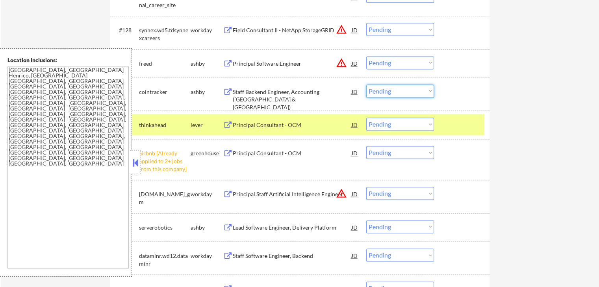
click at [392, 89] on select "Choose an option... Pending Applied Excluded (Questions) Excluded (Expired) Exc…" at bounding box center [400, 91] width 68 height 13
click at [366, 85] on select "Choose an option... Pending Applied Excluded (Questions) Excluded (Expired) Exc…" at bounding box center [400, 91] width 68 height 13
click at [307, 126] on div "Principal Consultant - OCM" at bounding box center [292, 125] width 119 height 8
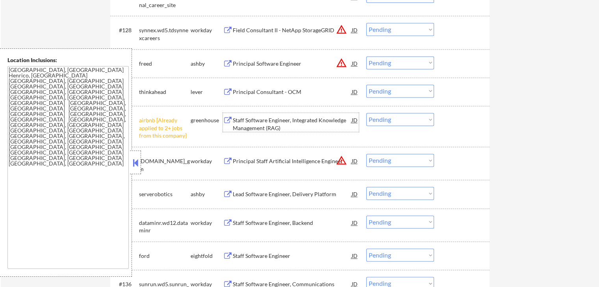
click at [398, 120] on select "Choose an option... Pending Applied Excluded (Questions) Excluded (Expired) Exc…" at bounding box center [400, 119] width 68 height 13
click at [366, 113] on select "Choose an option... Pending Applied Excluded (Questions) Excluded (Expired) Exc…" at bounding box center [400, 119] width 68 height 13
click at [472, 118] on div at bounding box center [462, 120] width 35 height 14
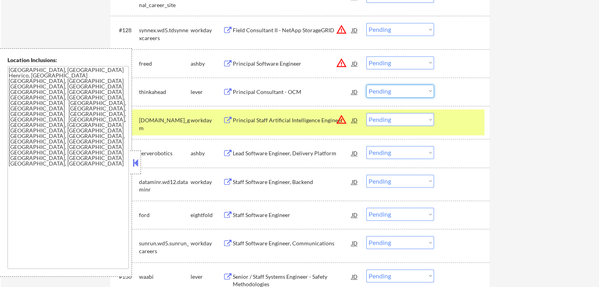
click at [402, 91] on select "Choose an option... Pending Applied Excluded (Questions) Excluded (Expired) Exc…" at bounding box center [400, 91] width 68 height 13
click at [366, 85] on select "Choose an option... Pending Applied Excluded (Questions) Excluded (Expired) Exc…" at bounding box center [400, 91] width 68 height 13
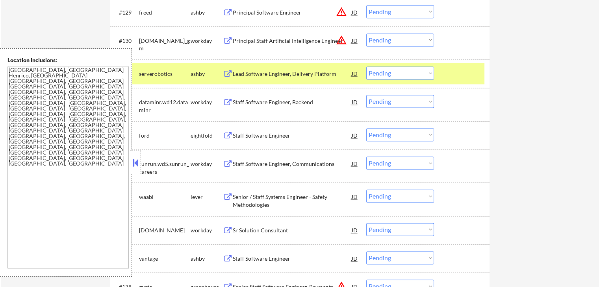
scroll to position [1155, 0]
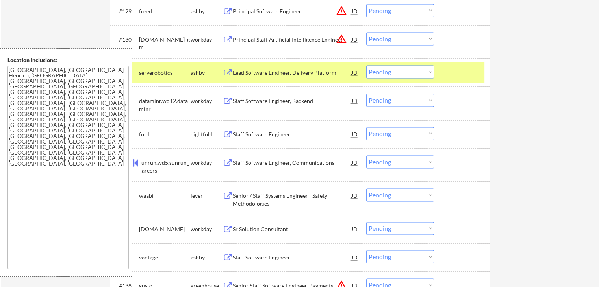
click at [298, 70] on div "Lead Software Engineer, Delivery Platform" at bounding box center [292, 73] width 119 height 8
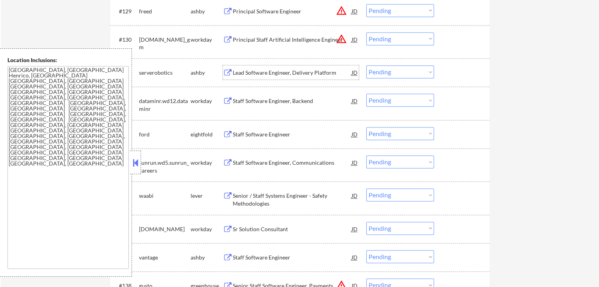
click at [402, 72] on select "Choose an option... Pending Applied Excluded (Questions) Excluded (Expired) Exc…" at bounding box center [400, 71] width 68 height 13
click at [366, 65] on select "Choose an option... Pending Applied Excluded (Questions) Excluded (Expired) Exc…" at bounding box center [400, 71] width 68 height 13
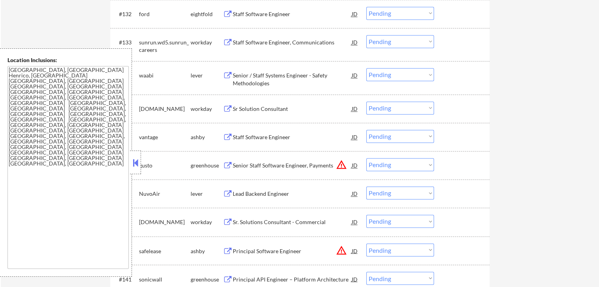
scroll to position [1260, 0]
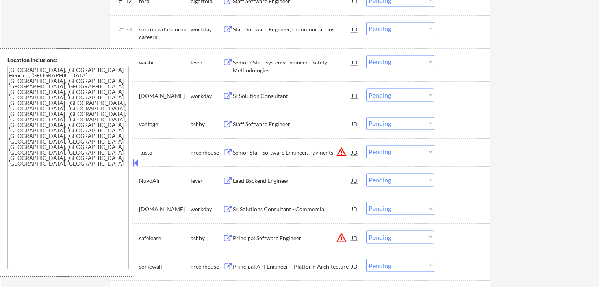
click at [295, 62] on div "Senior / Staff Systems Engineer - Safety Methodologies" at bounding box center [292, 66] width 119 height 15
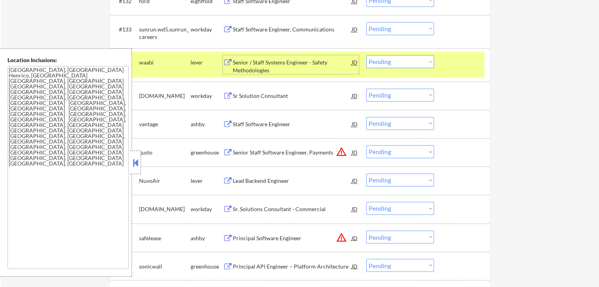
click at [283, 125] on div "Staff Software Engineer" at bounding box center [292, 124] width 119 height 8
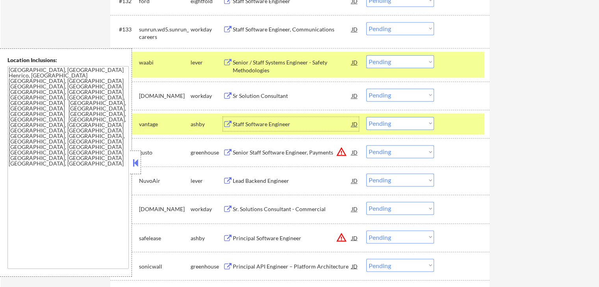
click at [392, 61] on select "Choose an option... Pending Applied Excluded (Questions) Excluded (Expired) Exc…" at bounding box center [400, 61] width 68 height 13
click at [366, 55] on select "Choose an option... Pending Applied Excluded (Questions) Excluded (Expired) Exc…" at bounding box center [400, 61] width 68 height 13
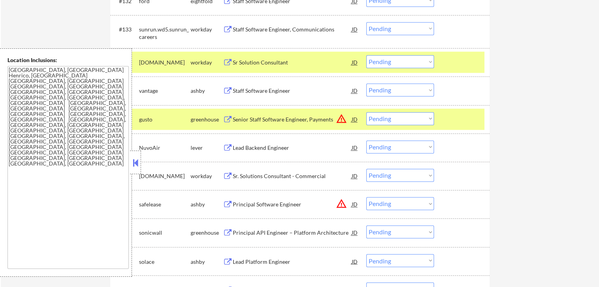
click at [286, 148] on div "Lead Backend Engineer" at bounding box center [292, 148] width 119 height 8
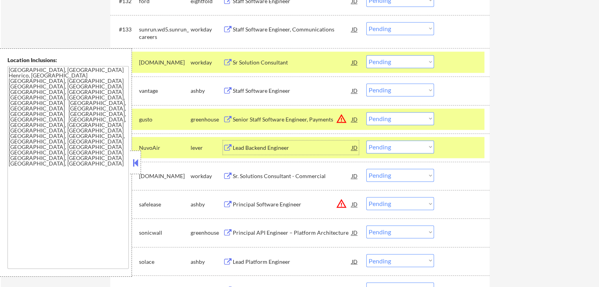
click at [399, 92] on select "Choose an option... Pending Applied Excluded (Questions) Excluded (Expired) Exc…" at bounding box center [400, 89] width 68 height 13
click at [366, 83] on select "Choose an option... Pending Applied Excluded (Questions) Excluded (Expired) Exc…" at bounding box center [400, 89] width 68 height 13
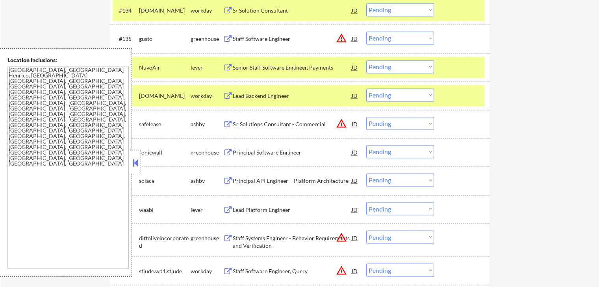
scroll to position [1312, 0]
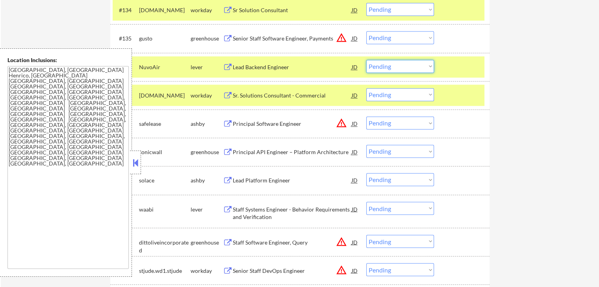
click at [404, 68] on select "Choose an option... Pending Applied Excluded (Questions) Excluded (Expired) Exc…" at bounding box center [400, 66] width 68 height 13
click at [366, 60] on select "Choose an option... Pending Applied Excluded (Questions) Excluded (Expired) Exc…" at bounding box center [400, 66] width 68 height 13
click at [159, 63] on div "NuvoAir" at bounding box center [165, 67] width 52 height 8
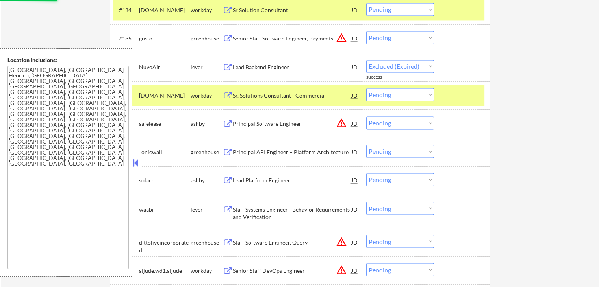
click at [164, 89] on div "[DOMAIN_NAME]" at bounding box center [165, 95] width 52 height 14
click at [176, 9] on div "[DOMAIN_NAME]" at bounding box center [165, 10] width 52 height 8
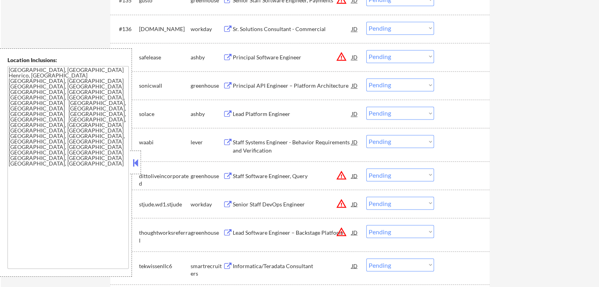
scroll to position [1364, 0]
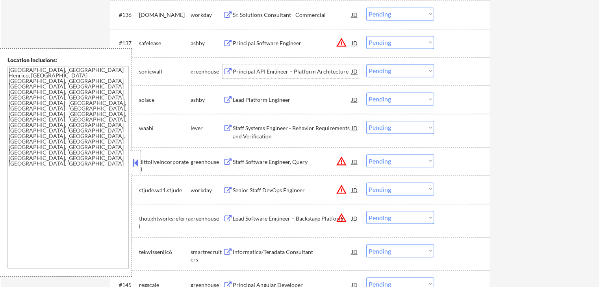
click at [296, 70] on div "Principal API Engineer – Platform Architecture" at bounding box center [292, 72] width 119 height 8
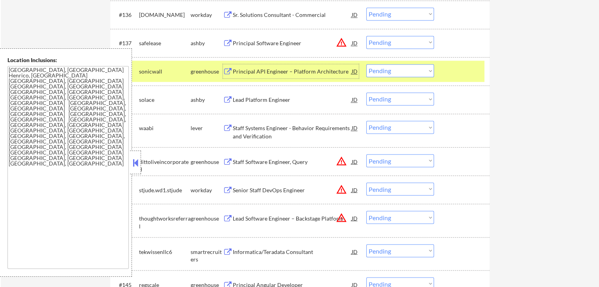
click at [283, 99] on div "Lead Platform Engineer" at bounding box center [292, 100] width 119 height 8
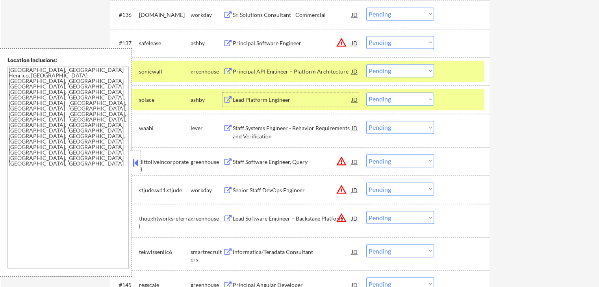
drag, startPoint x: 390, startPoint y: 72, endPoint x: 389, endPoint y: 76, distance: 4.8
click at [390, 72] on select "Choose an option... Pending Applied Excluded (Questions) Excluded (Expired) Exc…" at bounding box center [400, 70] width 68 height 13
click at [366, 64] on select "Choose an option... Pending Applied Excluded (Questions) Excluded (Expired) Exc…" at bounding box center [400, 70] width 68 height 13
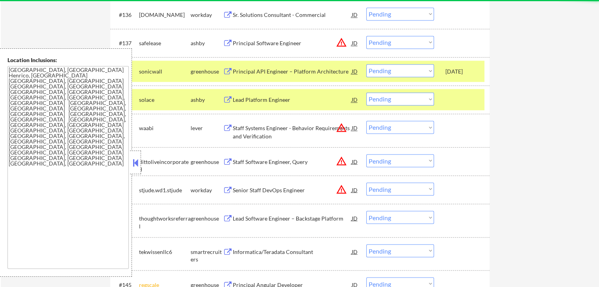
click at [406, 70] on select "Choose an option... Pending Applied Excluded (Questions) Excluded (Expired) Exc…" at bounding box center [400, 70] width 68 height 13
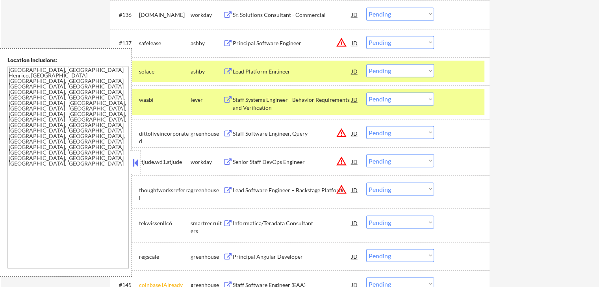
click at [397, 71] on select "Choose an option... Pending Applied Excluded (Questions) Excluded (Expired) Exc…" at bounding box center [400, 70] width 68 height 13
click at [366, 64] on select "Choose an option... Pending Applied Excluded (Questions) Excluded (Expired) Exc…" at bounding box center [400, 70] width 68 height 13
click at [329, 104] on div "Staff Systems Engineer - Behavior Requirements and Verification" at bounding box center [292, 103] width 119 height 15
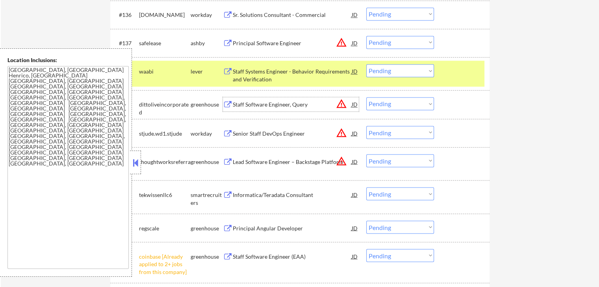
click at [397, 69] on select "Choose an option... Pending Applied Excluded (Questions) Excluded (Expired) Exc…" at bounding box center [400, 70] width 68 height 13
click at [366, 64] on select "Choose an option... Pending Applied Excluded (Questions) Excluded (Expired) Exc…" at bounding box center [400, 70] width 68 height 13
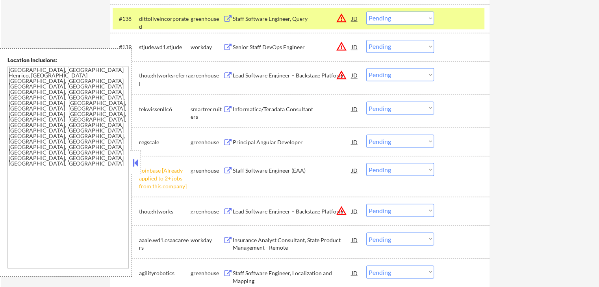
scroll to position [1469, 0]
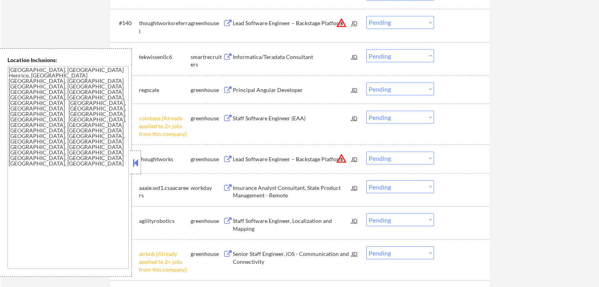
click at [292, 57] on div "Informatica/Teradata Consultant" at bounding box center [292, 57] width 119 height 8
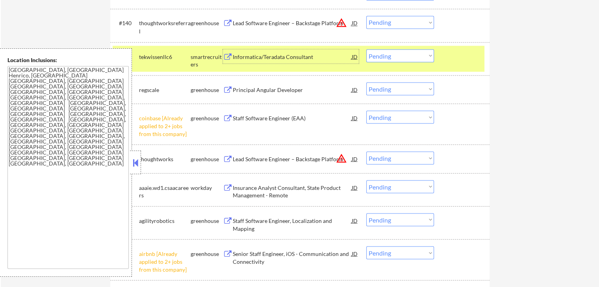
click at [293, 91] on div "Principal Angular Developer" at bounding box center [292, 90] width 119 height 8
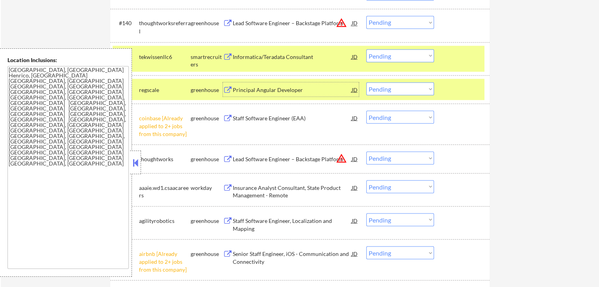
click at [397, 117] on select "Choose an option... Pending Applied Excluded (Questions) Excluded (Expired) Exc…" at bounding box center [400, 117] width 68 height 13
click at [366, 111] on select "Choose an option... Pending Applied Excluded (Questions) Excluded (Expired) Exc…" at bounding box center [400, 117] width 68 height 13
click at [496, 147] on div "← Return to /applysquad Mailslurp Inbox Job Search Builder [PERSON_NAME] User E…" at bounding box center [300, 247] width 393 height 3370
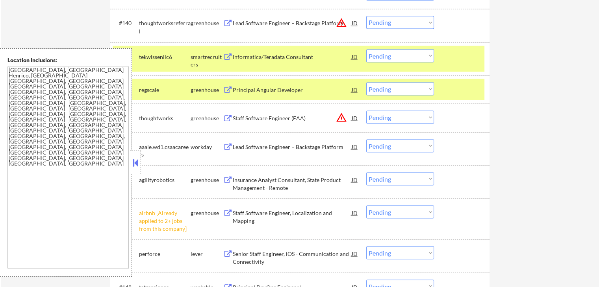
drag, startPoint x: 405, startPoint y: 55, endPoint x: 398, endPoint y: 61, distance: 10.3
click at [404, 56] on select "Choose an option... Pending Applied Excluded (Questions) Excluded (Expired) Exc…" at bounding box center [400, 55] width 68 height 13
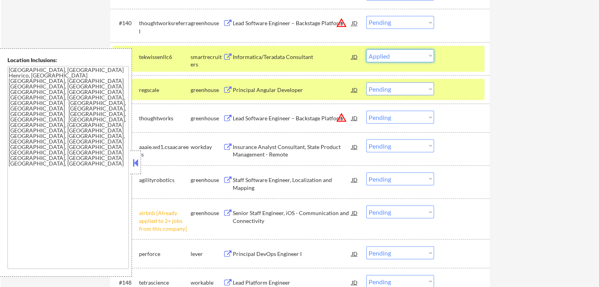
click at [366, 49] on select "Choose an option... Pending Applied Excluded (Questions) Excluded (Expired) Exc…" at bounding box center [400, 55] width 68 height 13
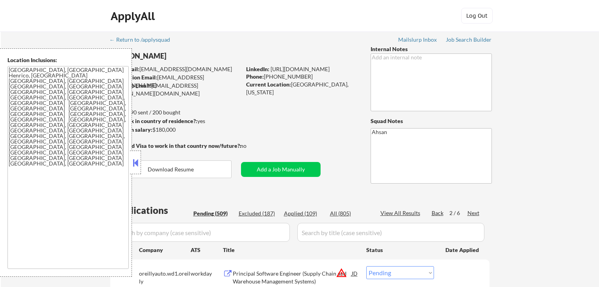
select select ""pending""
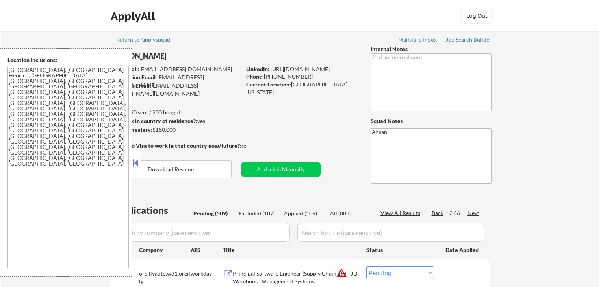
select select ""pending""
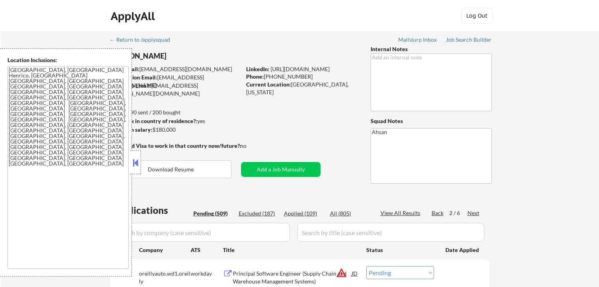
select select ""pending""
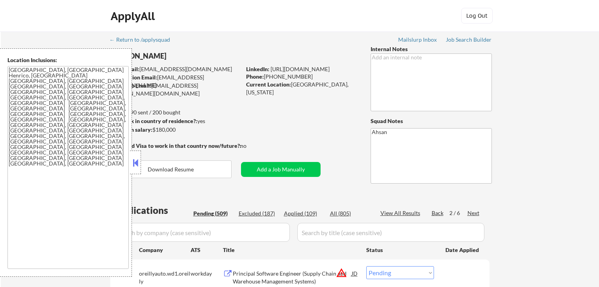
select select ""pending""
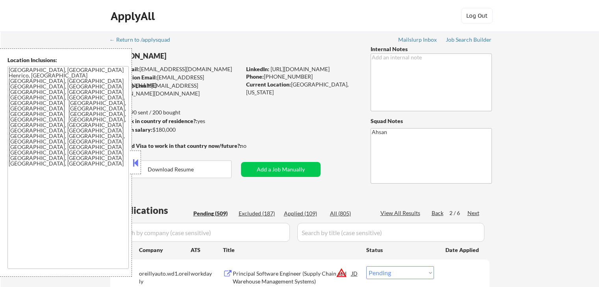
select select ""pending""
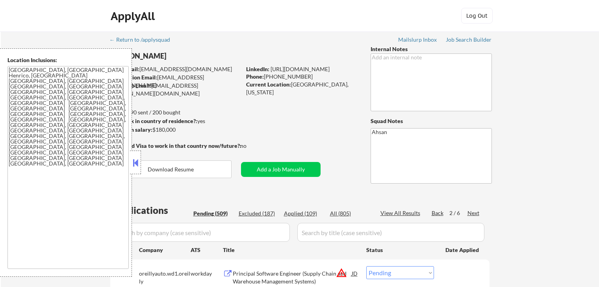
select select ""pending""
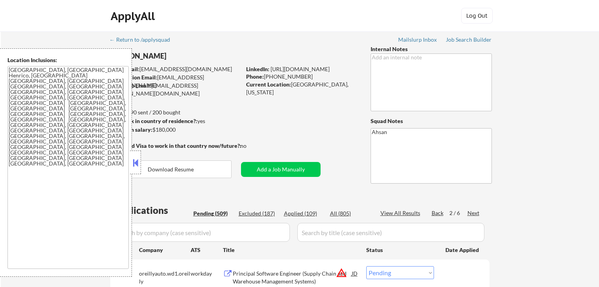
select select ""pending""
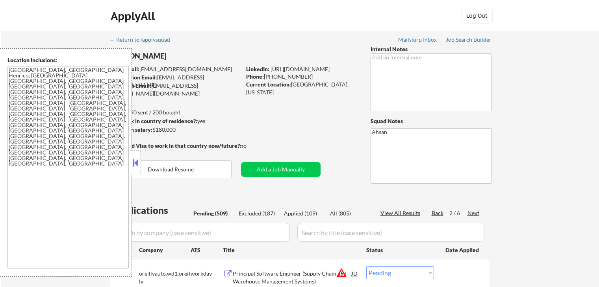
select select ""pending""
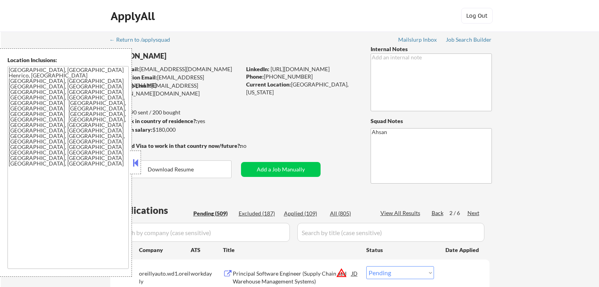
select select ""pending""
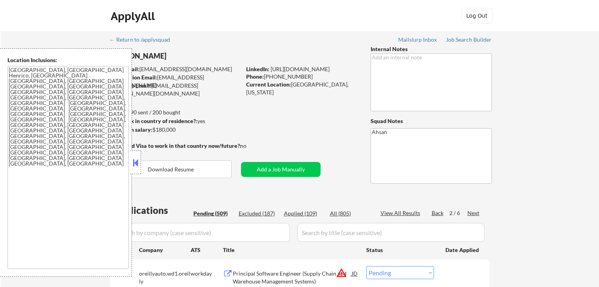
select select ""pending""
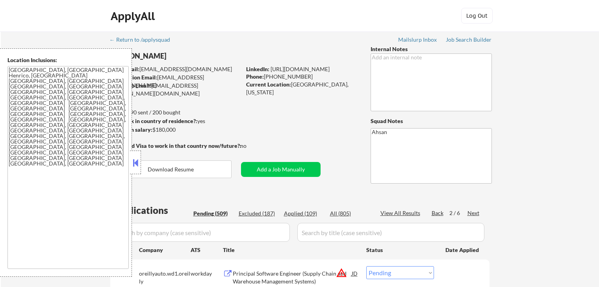
select select ""pending""
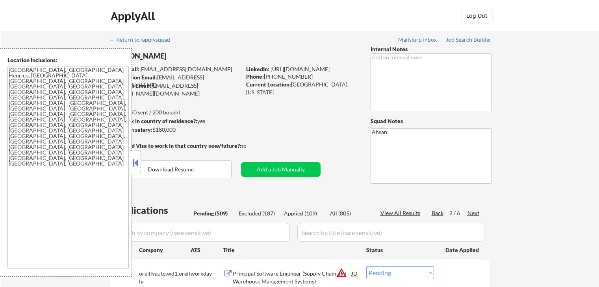
select select ""pending""
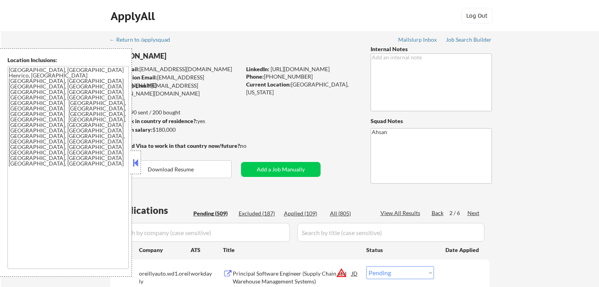
select select ""pending""
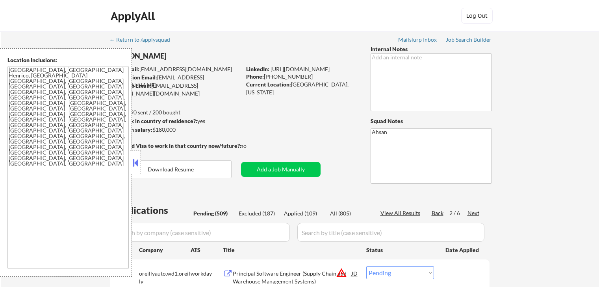
select select ""pending""
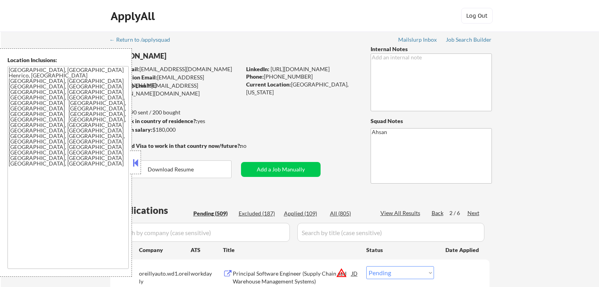
select select ""pending""
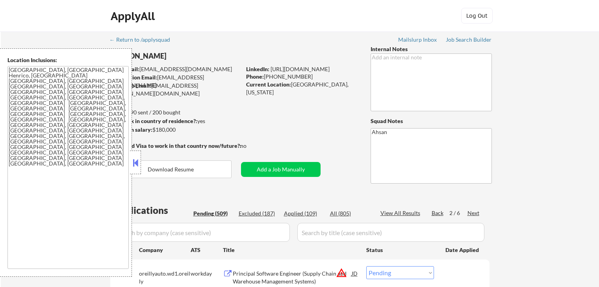
select select ""pending""
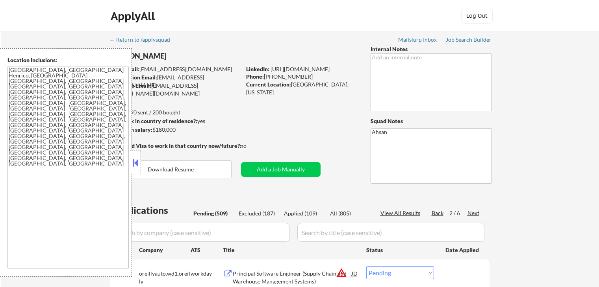
select select ""pending""
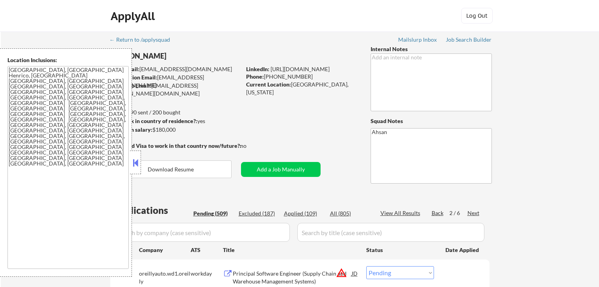
select select ""pending""
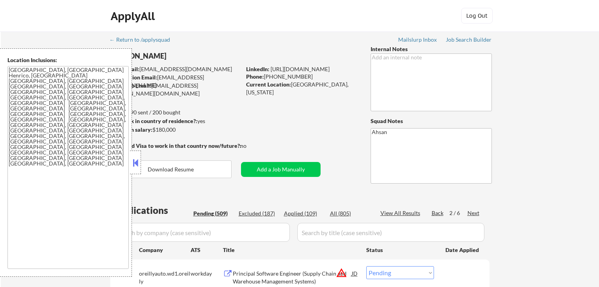
select select ""pending""
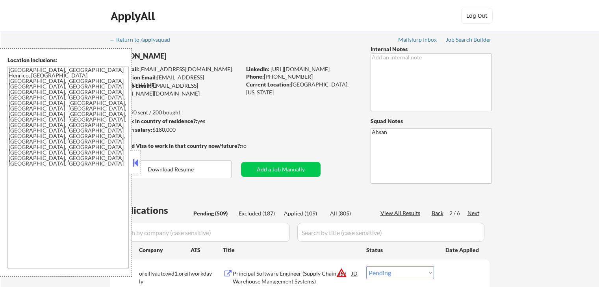
select select ""pending""
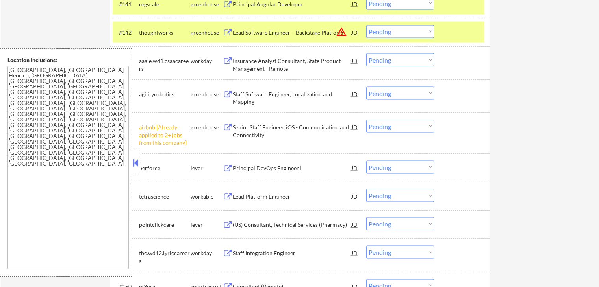
scroll to position [1522, 0]
click at [299, 93] on div "Staff Software Engineer, Localization and Mapping" at bounding box center [292, 98] width 119 height 15
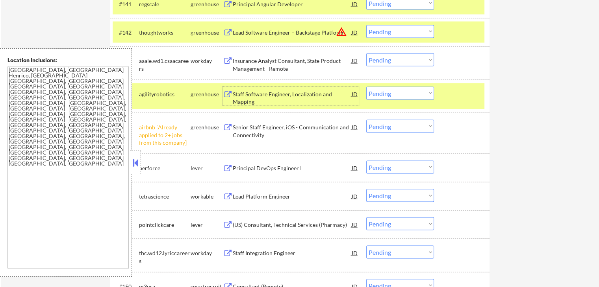
click at [395, 124] on select "Choose an option... Pending Applied Excluded (Questions) Excluded (Expired) Exc…" at bounding box center [400, 126] width 68 height 13
click at [366, 120] on select "Choose an option... Pending Applied Excluded (Questions) Excluded (Expired) Exc…" at bounding box center [400, 126] width 68 height 13
click at [505, 144] on div "← Return to /applysquad Mailslurp Inbox Job Search Builder Rob Tompkins User Em…" at bounding box center [300, 195] width 598 height 3371
select select ""pending""
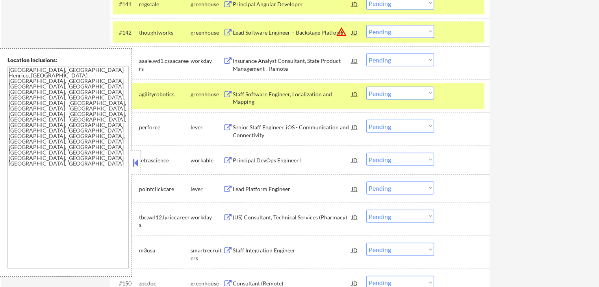
drag, startPoint x: 403, startPoint y: 93, endPoint x: 397, endPoint y: 99, distance: 8.9
click at [402, 93] on select "Choose an option... Pending Applied Excluded (Questions) Excluded (Expired) Exc…" at bounding box center [400, 93] width 68 height 13
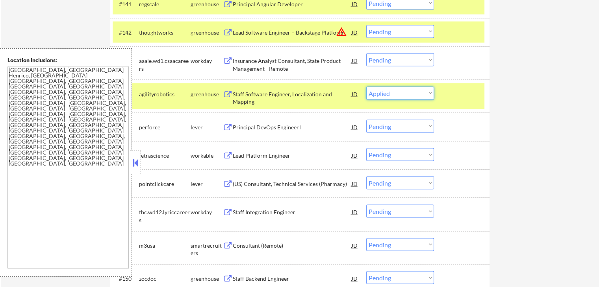
click at [366, 87] on select "Choose an option... Pending Applied Excluded (Questions) Excluded (Expired) Exc…" at bounding box center [400, 93] width 68 height 13
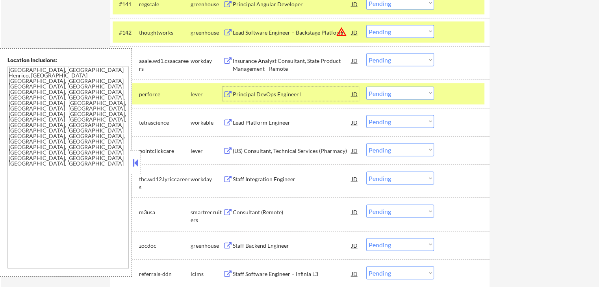
click at [298, 93] on div "Principal DevOps Engineer I" at bounding box center [292, 95] width 119 height 8
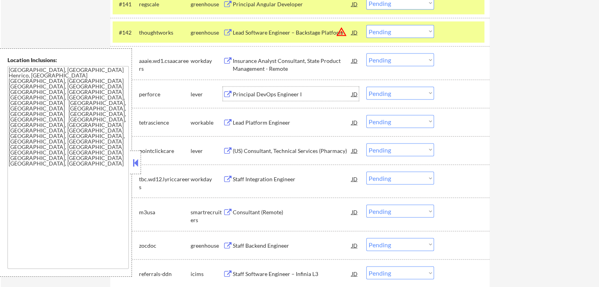
click at [290, 120] on div "Lead Platform Engineer" at bounding box center [292, 123] width 119 height 8
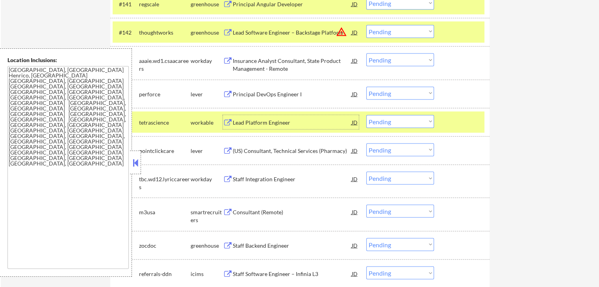
click at [386, 95] on select "Choose an option... Pending Applied Excluded (Questions) Excluded (Expired) Exc…" at bounding box center [400, 93] width 68 height 13
click at [366, 87] on select "Choose an option... Pending Applied Excluded (Questions) Excluded (Expired) Exc…" at bounding box center [400, 93] width 68 height 13
click at [542, 92] on div "← Return to /applysquad Mailslurp Inbox Job Search Builder Rob Tompkins User Em…" at bounding box center [300, 189] width 598 height 3359
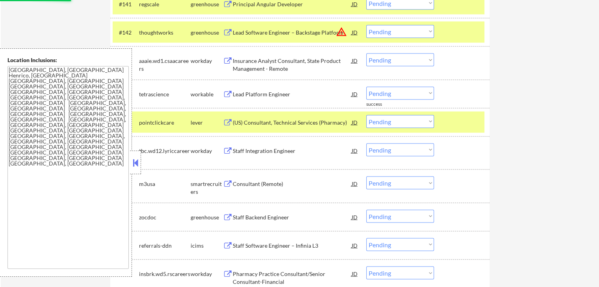
click at [280, 122] on div "(US) Consultant, Technical Services (Pharmacy)" at bounding box center [292, 123] width 119 height 8
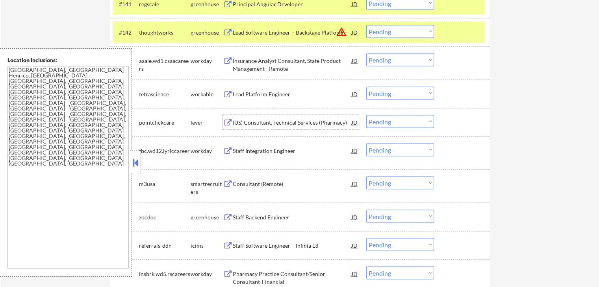
click at [398, 97] on select "Choose an option... Pending Applied Excluded (Questions) Excluded (Expired) Exc…" at bounding box center [400, 93] width 68 height 13
click at [366, 87] on select "Choose an option... Pending Applied Excluded (Questions) Excluded (Expired) Exc…" at bounding box center [400, 93] width 68 height 13
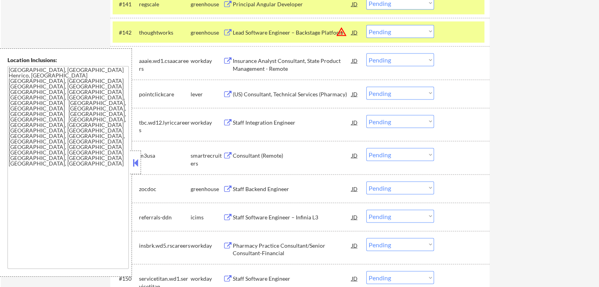
click at [392, 93] on select "Choose an option... Pending Applied Excluded (Questions) Excluded (Expired) Exc…" at bounding box center [400, 93] width 68 height 13
click at [366, 87] on select "Choose an option... Pending Applied Excluded (Questions) Excluded (Expired) Exc…" at bounding box center [400, 93] width 68 height 13
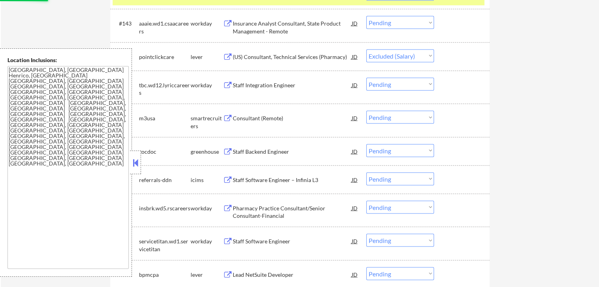
scroll to position [1575, 0]
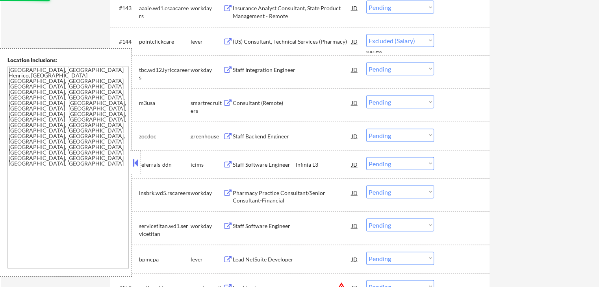
select select ""pending""
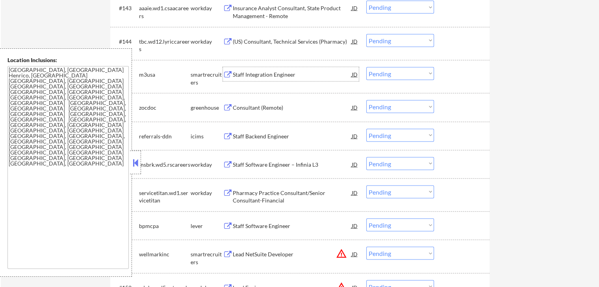
click at [281, 73] on div "Staff Integration Engineer" at bounding box center [292, 75] width 119 height 8
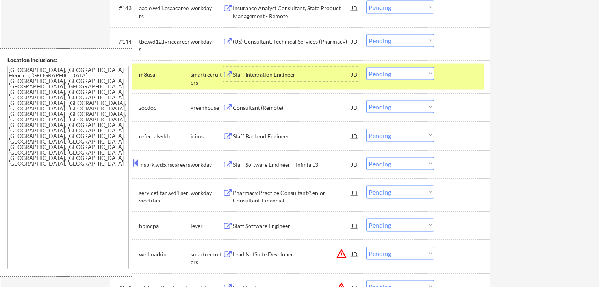
click at [284, 107] on div "Consultant (Remote)" at bounding box center [292, 108] width 119 height 8
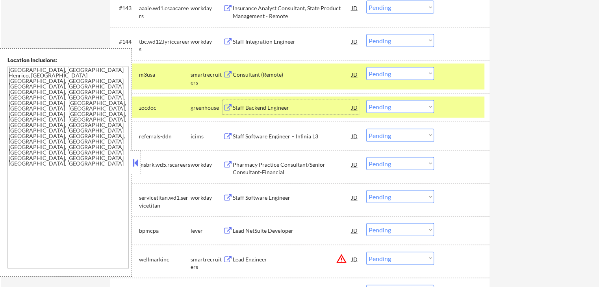
click at [408, 74] on select "Choose an option... Pending Applied Excluded (Questions) Excluded (Expired) Exc…" at bounding box center [400, 73] width 68 height 13
click at [366, 67] on select "Choose an option... Pending Applied Excluded (Questions) Excluded (Expired) Exc…" at bounding box center [400, 73] width 68 height 13
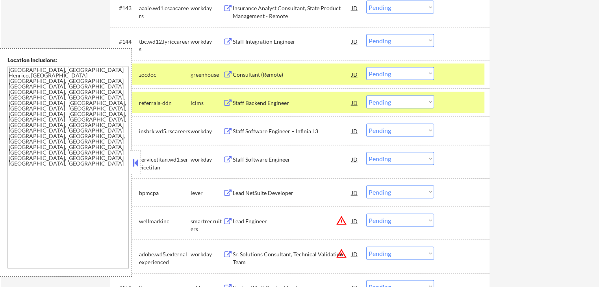
click at [388, 71] on select "Choose an option... Pending Applied Excluded (Questions) Excluded (Expired) Exc…" at bounding box center [400, 73] width 68 height 13
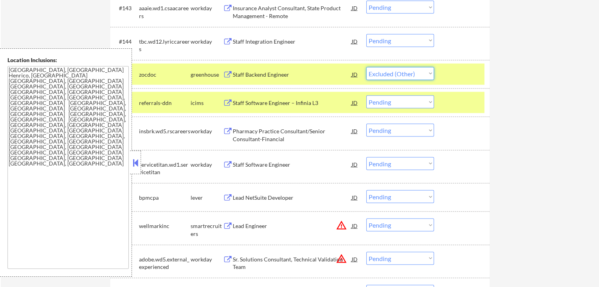
click at [366, 67] on select "Choose an option... Pending Applied Excluded (Questions) Excluded (Expired) Exc…" at bounding box center [400, 73] width 68 height 13
click at [508, 114] on div "← Return to /applysquad Mailslurp Inbox Job Search Builder Rob Tompkins User Em…" at bounding box center [300, 136] width 598 height 3359
select select ""pending""
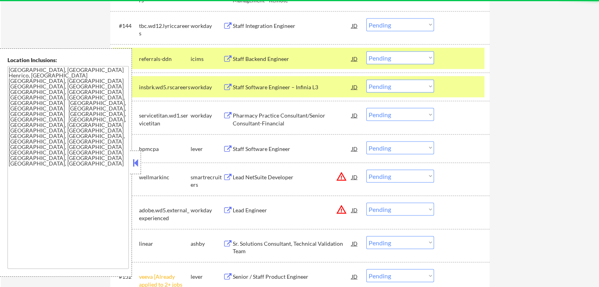
scroll to position [1627, 0]
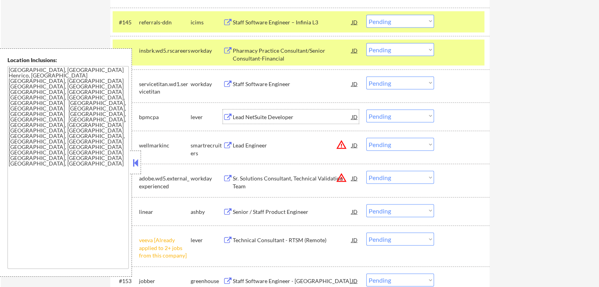
click at [277, 111] on div "Lead NetSuite Developer" at bounding box center [292, 117] width 119 height 14
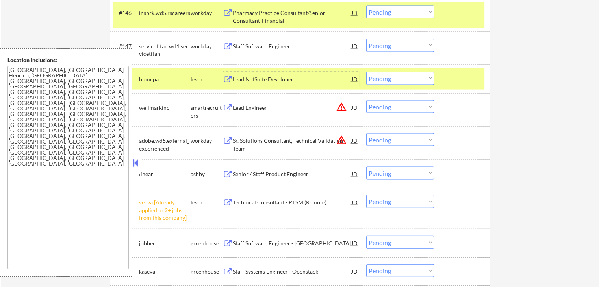
scroll to position [1679, 0]
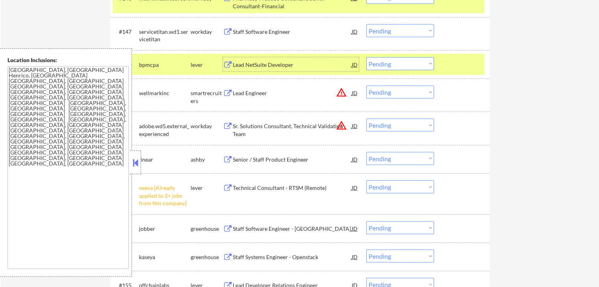
click at [401, 67] on select "Choose an option... Pending Applied Excluded (Questions) Excluded (Expired) Exc…" at bounding box center [400, 63] width 68 height 13
click at [366, 57] on select "Choose an option... Pending Applied Excluded (Questions) Excluded (Expired) Exc…" at bounding box center [400, 63] width 68 height 13
click at [514, 104] on div "← Return to /applysquad Mailslurp Inbox Job Search Builder Rob Tompkins User Em…" at bounding box center [300, 31] width 598 height 3359
select select ""pending""
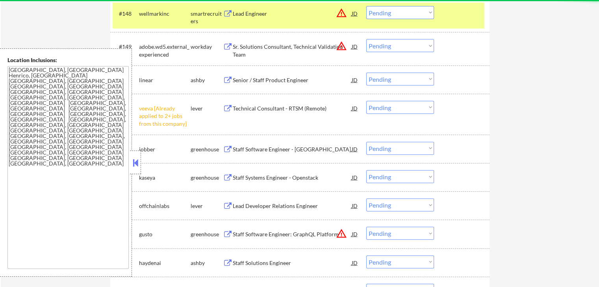
scroll to position [1732, 0]
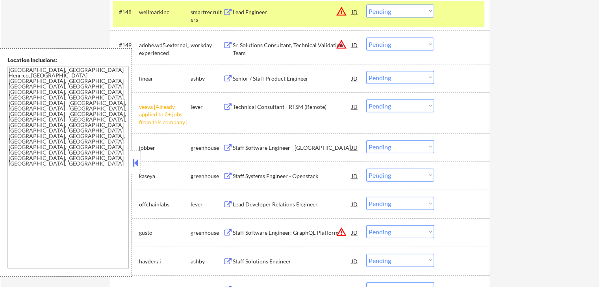
click at [397, 102] on select "Choose an option... Pending Applied Excluded (Questions) Excluded (Expired) Exc…" at bounding box center [400, 106] width 68 height 13
click at [366, 100] on select "Choose an option... Pending Applied Excluded (Questions) Excluded (Expired) Exc…" at bounding box center [400, 106] width 68 height 13
select select ""pending""
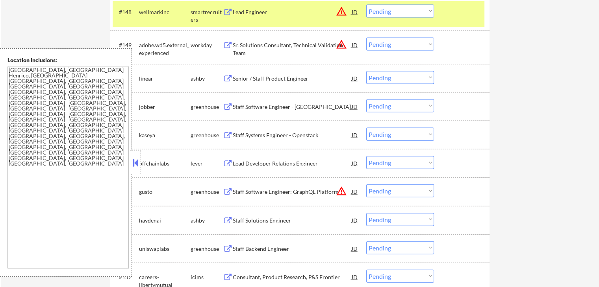
click at [303, 77] on div "Senior / Staff Product Engineer" at bounding box center [292, 79] width 119 height 8
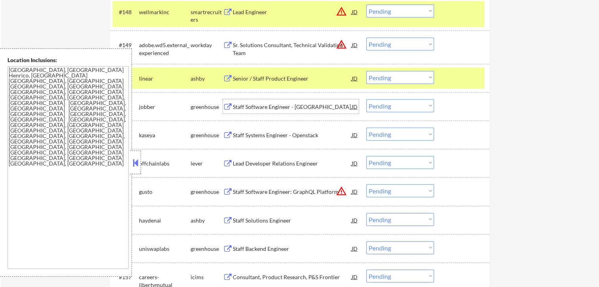
click at [295, 104] on div "Staff Software Engineer - [GEOGRAPHIC_DATA]" at bounding box center [292, 107] width 119 height 8
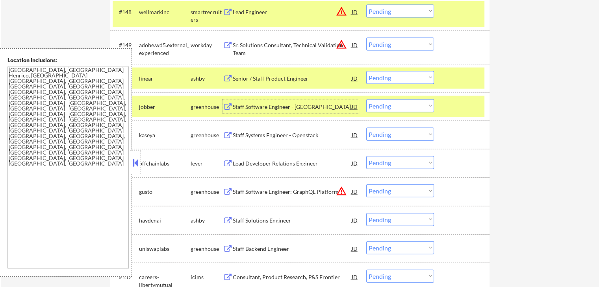
click at [410, 78] on select "Choose an option... Pending Applied Excluded (Questions) Excluded (Expired) Exc…" at bounding box center [400, 77] width 68 height 13
click at [366, 71] on select "Choose an option... Pending Applied Excluded (Questions) Excluded (Expired) Exc…" at bounding box center [400, 77] width 68 height 13
click at [313, 138] on div "Staff Systems Engineer - Openstack" at bounding box center [292, 135] width 119 height 8
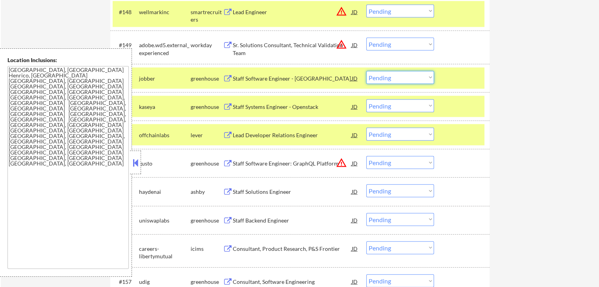
click at [381, 72] on select "Choose an option... Pending Applied Excluded (Questions) Excluded (Expired) Exc…" at bounding box center [400, 77] width 68 height 13
click at [366, 71] on select "Choose an option... Pending Applied Excluded (Questions) Excluded (Expired) Exc…" at bounding box center [400, 77] width 68 height 13
click at [300, 140] on div "Lead Developer Relations Engineer" at bounding box center [292, 135] width 119 height 14
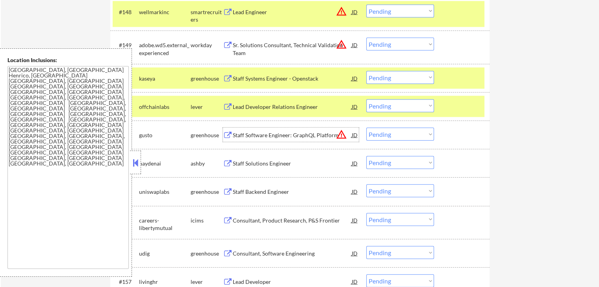
click at [409, 76] on select "Choose an option... Pending Applied Excluded (Questions) Excluded (Expired) Exc…" at bounding box center [400, 77] width 68 height 13
click at [366, 71] on select "Choose an option... Pending Applied Excluded (Questions) Excluded (Expired) Exc…" at bounding box center [400, 77] width 68 height 13
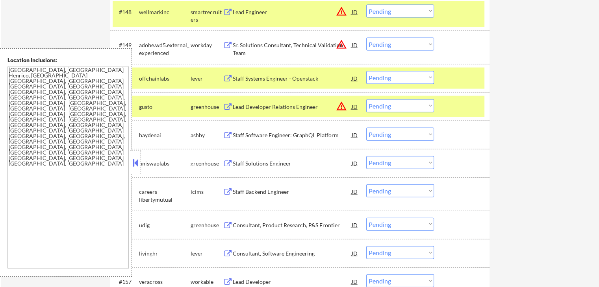
click at [390, 78] on select "Choose an option... Pending Applied Excluded (Questions) Excluded (Expired) Exc…" at bounding box center [400, 77] width 68 height 13
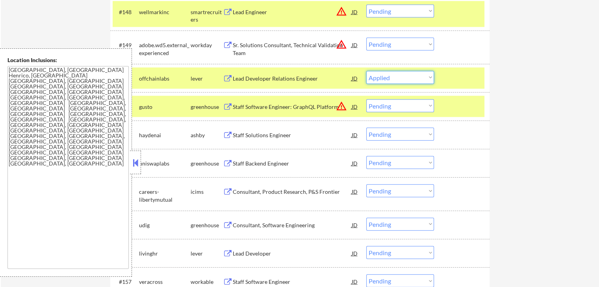
click at [366, 71] on select "Choose an option... Pending Applied Excluded (Questions) Excluded (Expired) Exc…" at bounding box center [400, 77] width 68 height 13
select select ""pending""
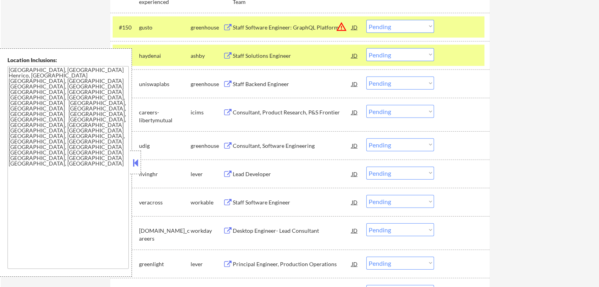
scroll to position [1784, 0]
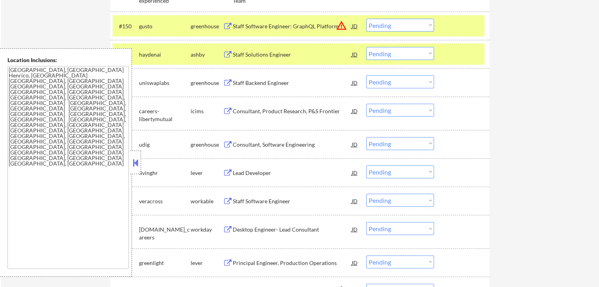
click at [288, 59] on div "Staff Solutions Engineer" at bounding box center [292, 54] width 119 height 14
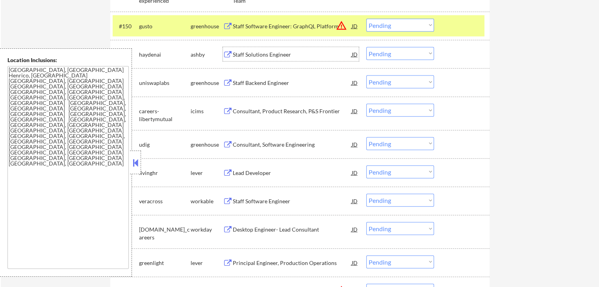
click at [279, 79] on div "Staff Backend Engineer" at bounding box center [292, 83] width 119 height 8
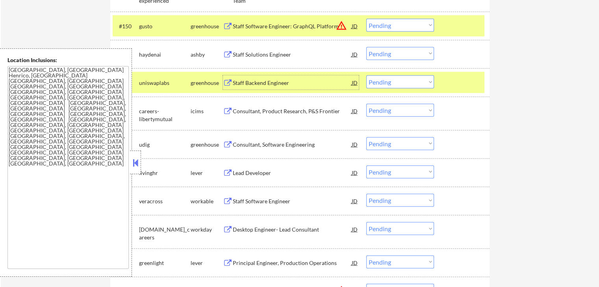
click at [413, 84] on select "Choose an option... Pending Applied Excluded (Questions) Excluded (Expired) Exc…" at bounding box center [400, 82] width 68 height 13
click at [366, 76] on select "Choose an option... Pending Applied Excluded (Questions) Excluded (Expired) Exc…" at bounding box center [400, 82] width 68 height 13
select select ""pending""
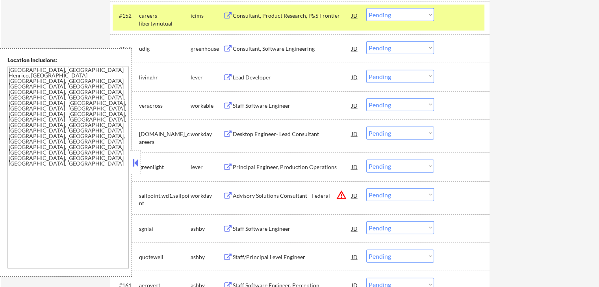
scroll to position [1837, 0]
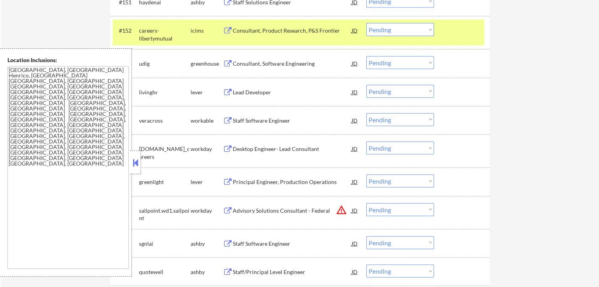
click at [294, 66] on div "Consultant, Software Engineering" at bounding box center [292, 64] width 119 height 8
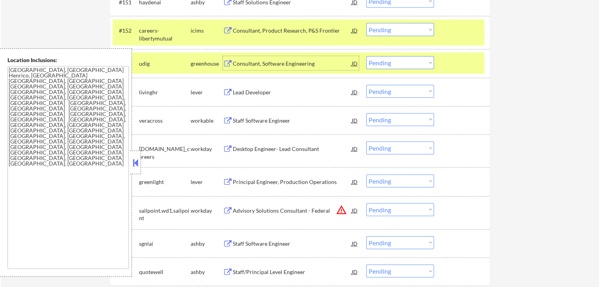
click at [270, 92] on div "Lead Developer" at bounding box center [292, 93] width 119 height 8
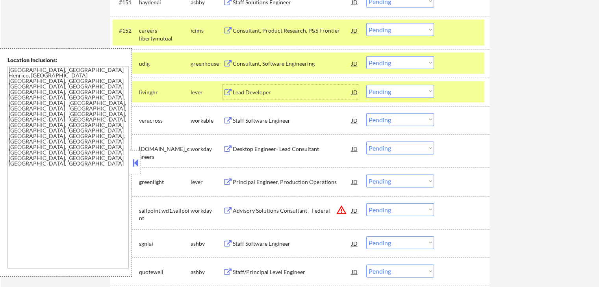
click at [386, 63] on select "Choose an option... Pending Applied Excluded (Questions) Excluded (Expired) Exc…" at bounding box center [400, 62] width 68 height 13
click at [366, 56] on select "Choose an option... Pending Applied Excluded (Questions) Excluded (Expired) Exc…" at bounding box center [400, 62] width 68 height 13
click at [285, 123] on div "Staff Software Engineer" at bounding box center [292, 121] width 119 height 8
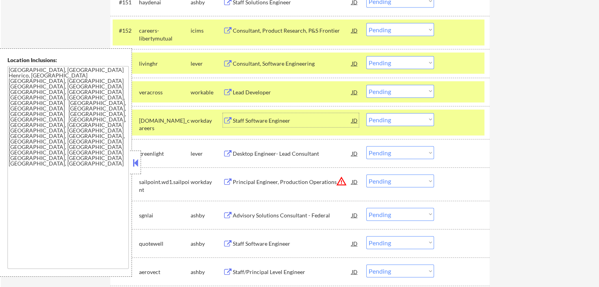
click at [406, 60] on select "Choose an option... Pending Applied Excluded (Questions) Excluded (Expired) Exc…" at bounding box center [400, 62] width 68 height 13
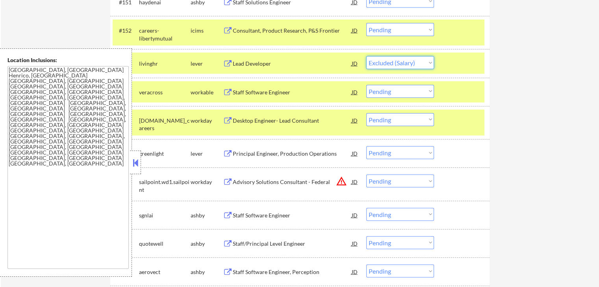
click at [366, 56] on select "Choose an option... Pending Applied Excluded (Questions) Excluded (Expired) Exc…" at bounding box center [400, 62] width 68 height 13
click at [294, 154] on div "Principal Engineer, Production Operations" at bounding box center [292, 154] width 119 height 8
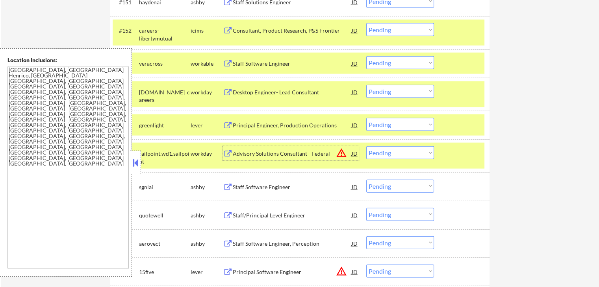
click at [395, 59] on select "Choose an option... Pending Applied Excluded (Questions) Excluded (Expired) Exc…" at bounding box center [400, 62] width 68 height 13
click at [366, 56] on select "Choose an option... Pending Applied Excluded (Questions) Excluded (Expired) Exc…" at bounding box center [400, 62] width 68 height 13
select select ""pending""
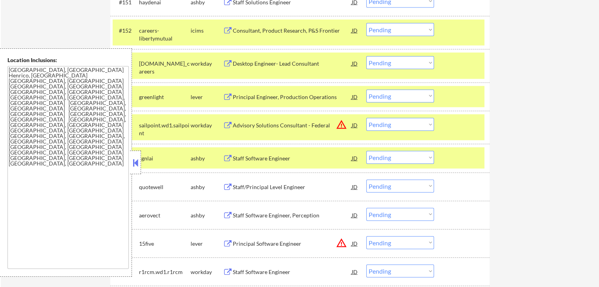
drag, startPoint x: 403, startPoint y: 92, endPoint x: 403, endPoint y: 98, distance: 5.9
click at [403, 92] on select "Choose an option... Pending Applied Excluded (Questions) Excluded (Expired) Exc…" at bounding box center [400, 96] width 68 height 13
click at [366, 90] on select "Choose an option... Pending Applied Excluded (Questions) Excluded (Expired) Exc…" at bounding box center [400, 96] width 68 height 13
select select ""pending""
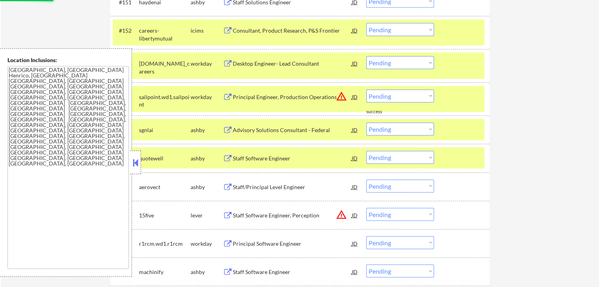
scroll to position [1889, 0]
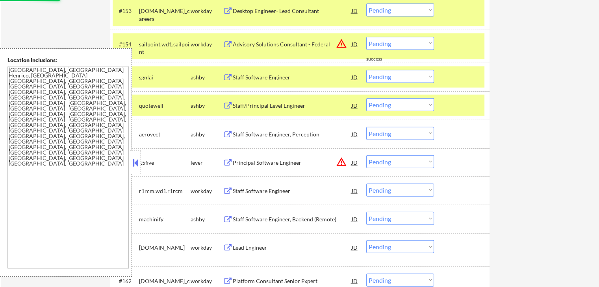
click at [286, 78] on div "Staff Software Engineer" at bounding box center [292, 78] width 119 height 8
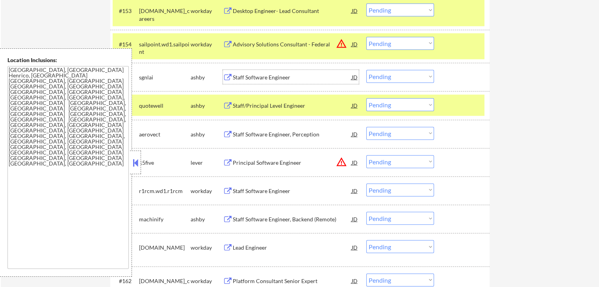
click at [298, 103] on div "Staff/Principal Level Engineer" at bounding box center [292, 106] width 119 height 8
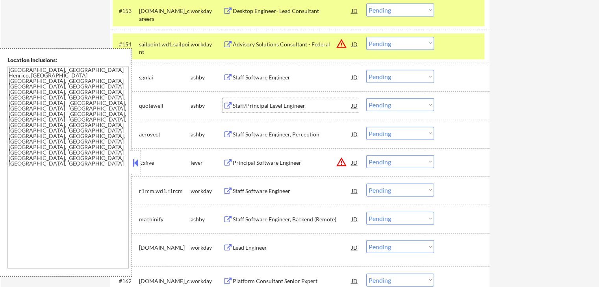
click at [383, 74] on select "Choose an option... Pending Applied Excluded (Questions) Excluded (Expired) Exc…" at bounding box center [400, 76] width 68 height 13
click at [366, 70] on select "Choose an option... Pending Applied Excluded (Questions) Excluded (Expired) Exc…" at bounding box center [400, 76] width 68 height 13
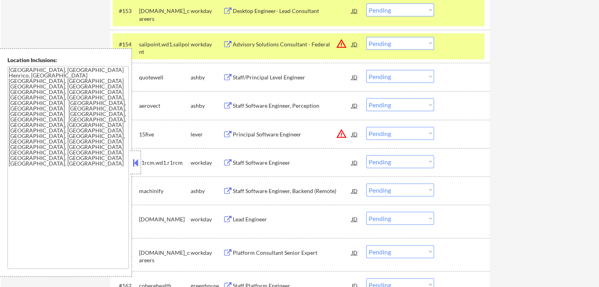
click at [406, 75] on select "Choose an option... Pending Applied Excluded (Questions) Excluded (Expired) Exc…" at bounding box center [400, 76] width 68 height 13
click at [366, 70] on select "Choose an option... Pending Applied Excluded (Questions) Excluded (Expired) Exc…" at bounding box center [400, 76] width 68 height 13
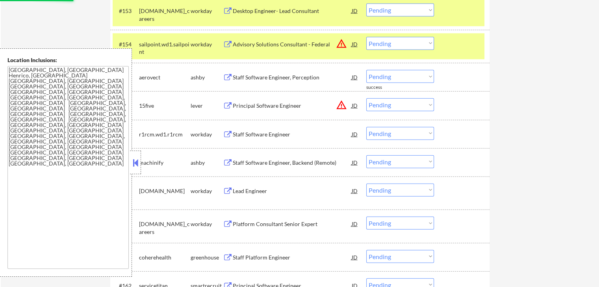
click at [315, 76] on div "Staff Software Engineer, Perception" at bounding box center [292, 78] width 119 height 8
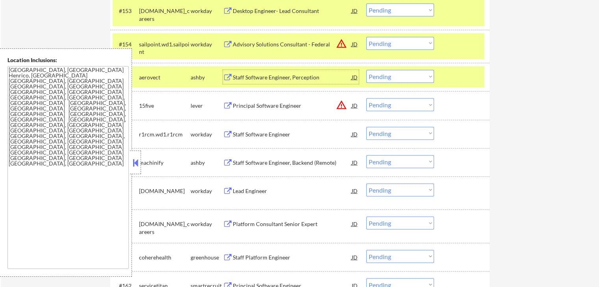
click at [298, 161] on div "Staff Software Engineer, Backend (Remote)" at bounding box center [292, 163] width 119 height 8
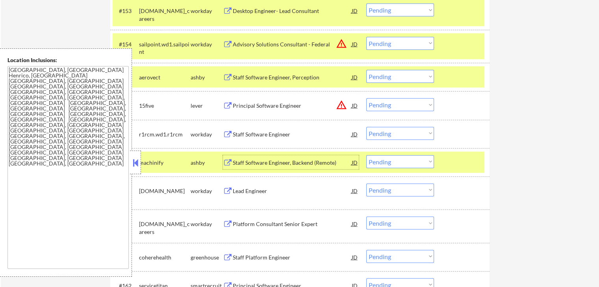
click at [400, 78] on select "Choose an option... Pending Applied Excluded (Questions) Excluded (Expired) Exc…" at bounding box center [400, 76] width 68 height 13
click at [366, 70] on select "Choose an option... Pending Applied Excluded (Questions) Excluded (Expired) Exc…" at bounding box center [400, 76] width 68 height 13
select select ""pending""
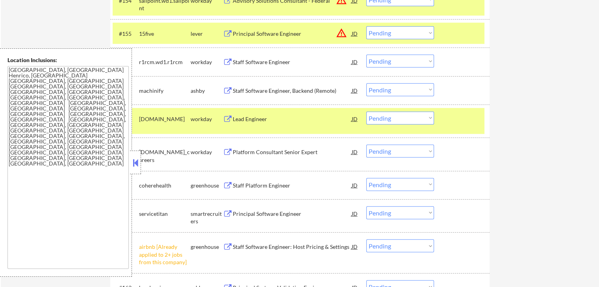
scroll to position [1942, 0]
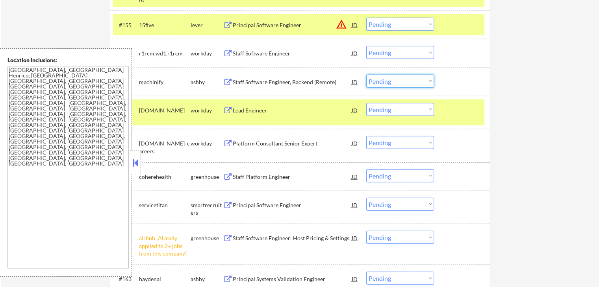
click at [394, 80] on select "Choose an option... Pending Applied Excluded (Questions) Excluded (Expired) Exc…" at bounding box center [400, 81] width 68 height 13
click at [366, 75] on select "Choose an option... Pending Applied Excluded (Questions) Excluded (Expired) Exc…" at bounding box center [400, 81] width 68 height 13
select select ""pending""
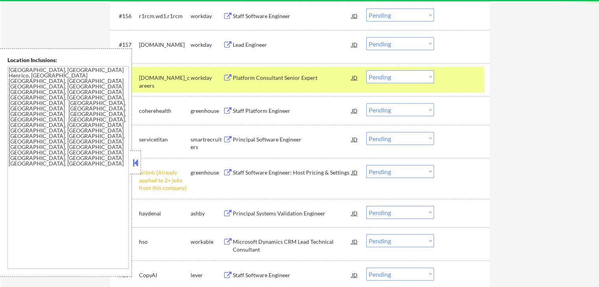
scroll to position [1994, 0]
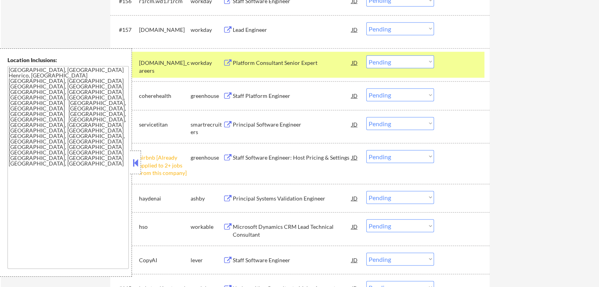
click at [288, 95] on div "Staff Platform Engineer" at bounding box center [292, 96] width 119 height 8
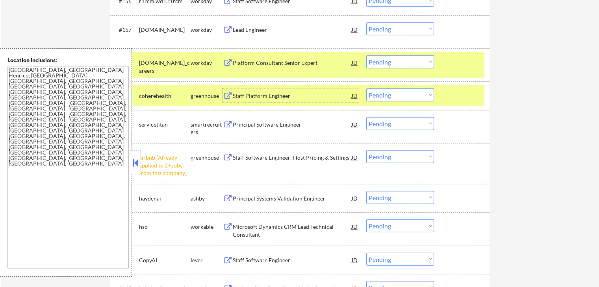
click at [306, 123] on div "Principal Software Engineer" at bounding box center [292, 125] width 119 height 8
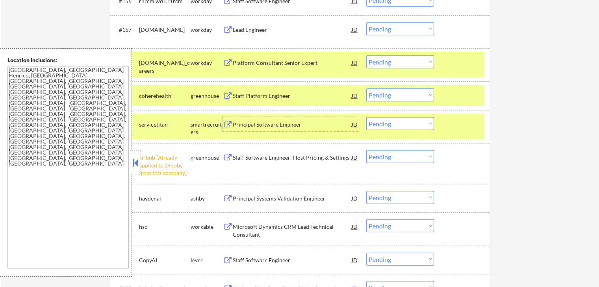
drag, startPoint x: 385, startPoint y: 91, endPoint x: 384, endPoint y: 98, distance: 6.7
click at [385, 91] on select "Choose an option... Pending Applied Excluded (Questions) Excluded (Expired) Exc…" at bounding box center [400, 95] width 68 height 13
click at [366, 89] on select "Choose an option... Pending Applied Excluded (Questions) Excluded (Expired) Exc…" at bounding box center [400, 95] width 68 height 13
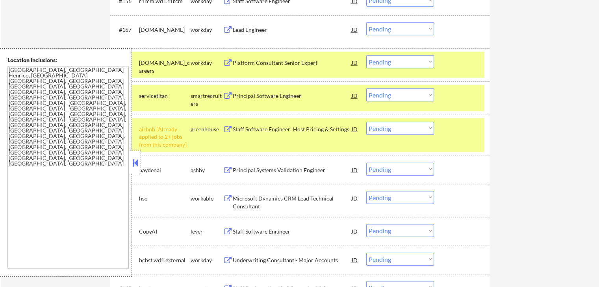
click at [402, 98] on select "Choose an option... Pending Applied Excluded (Questions) Excluded (Expired) Exc…" at bounding box center [400, 95] width 68 height 13
click at [366, 89] on select "Choose an option... Pending Applied Excluded (Questions) Excluded (Expired) Exc…" at bounding box center [400, 95] width 68 height 13
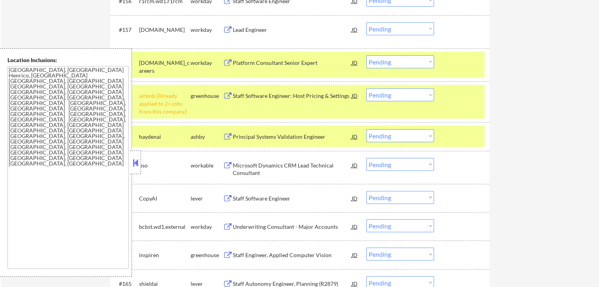
click at [401, 94] on select "Choose an option... Pending Applied Excluded (Questions) Excluded (Expired) Exc…" at bounding box center [400, 95] width 68 height 13
click at [366, 89] on select "Choose an option... Pending Applied Excluded (Questions) Excluded (Expired) Exc…" at bounding box center [400, 95] width 68 height 13
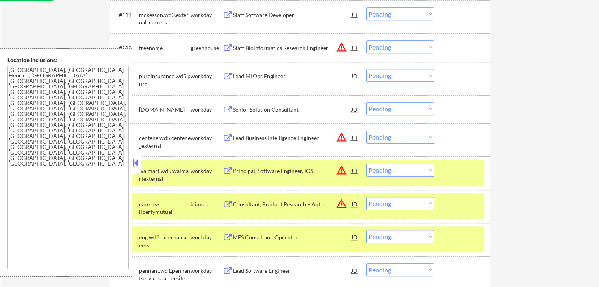
select select ""pending""
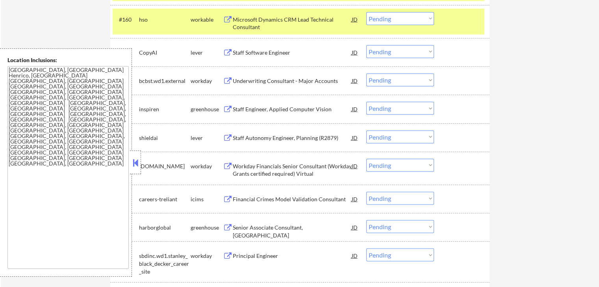
scroll to position [2047, 0]
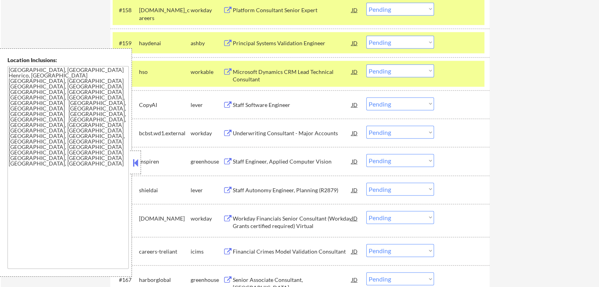
click at [291, 71] on div "Microsoft Dynamics CRM Lead Technical Consultant" at bounding box center [292, 75] width 119 height 15
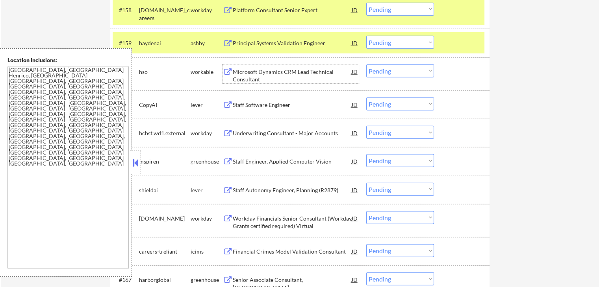
click at [388, 72] on select "Choose an option... Pending Applied Excluded (Questions) Excluded (Expired) Exc…" at bounding box center [400, 71] width 68 height 13
click at [366, 65] on select "Choose an option... Pending Applied Excluded (Questions) Excluded (Expired) Exc…" at bounding box center [400, 71] width 68 height 13
click at [305, 50] on div "Principal Systems Validation Engineer" at bounding box center [292, 43] width 119 height 14
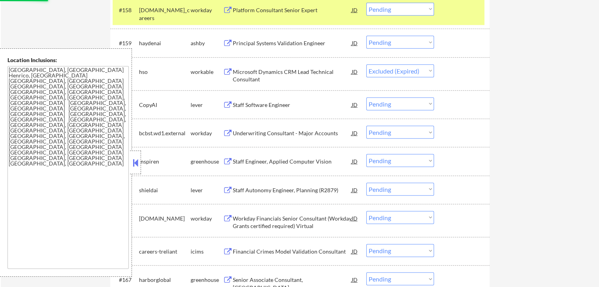
select select ""pending""
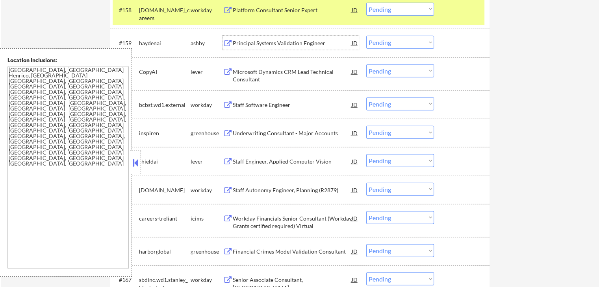
click at [289, 81] on div "#160 CopyAI lever Microsoft Dynamics CRM Lead Technical Consultant JD warning_a…" at bounding box center [299, 74] width 372 height 26
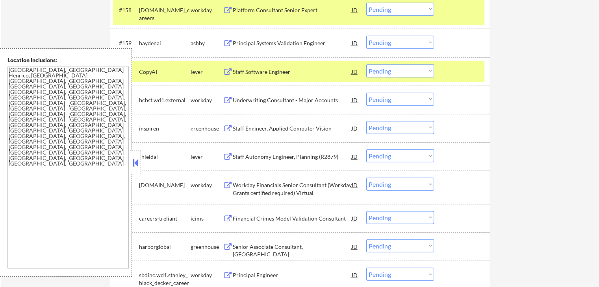
click at [302, 68] on div "Staff Software Engineer" at bounding box center [292, 72] width 119 height 8
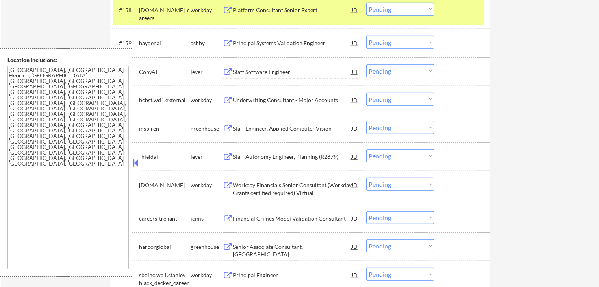
click at [295, 128] on div "Staff Engineer, Applied Computer Vision" at bounding box center [292, 129] width 119 height 8
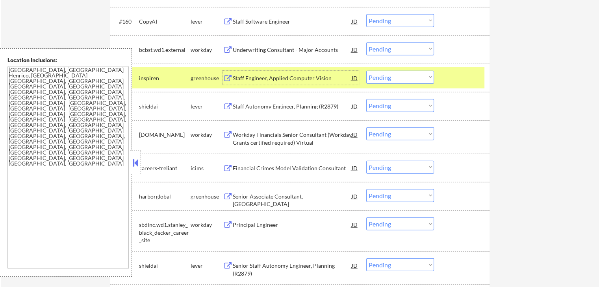
scroll to position [2152, 0]
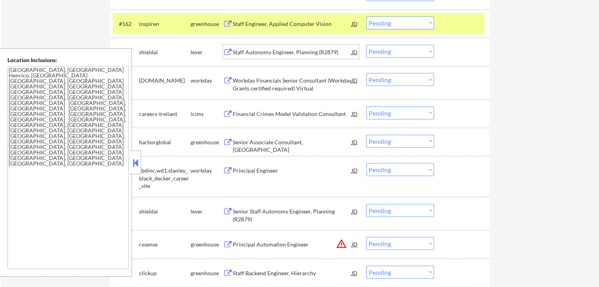
click at [309, 53] on div "Staff Autonomy Engineer, Planning (R2879)" at bounding box center [292, 52] width 119 height 8
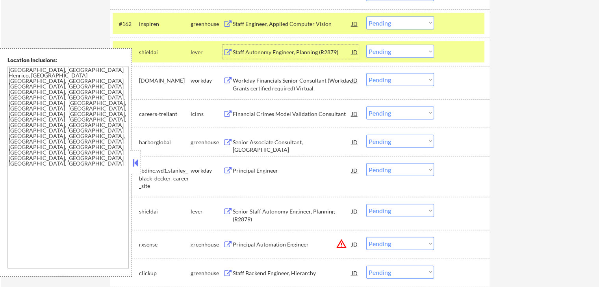
click at [289, 148] on div "Senior Associate Consultant, [GEOGRAPHIC_DATA]" at bounding box center [292, 142] width 119 height 14
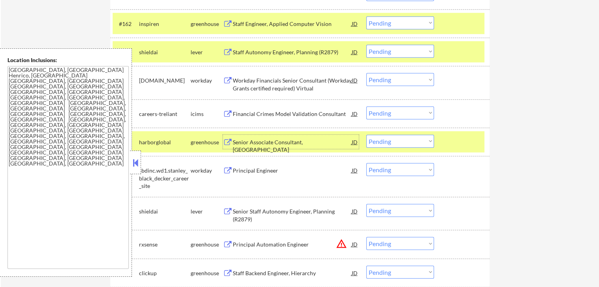
click at [394, 52] on select "Choose an option... Pending Applied Excluded (Questions) Excluded (Expired) Exc…" at bounding box center [400, 51] width 68 height 13
click at [366, 45] on select "Choose an option... Pending Applied Excluded (Questions) Excluded (Expired) Exc…" at bounding box center [400, 51] width 68 height 13
select select ""pending""
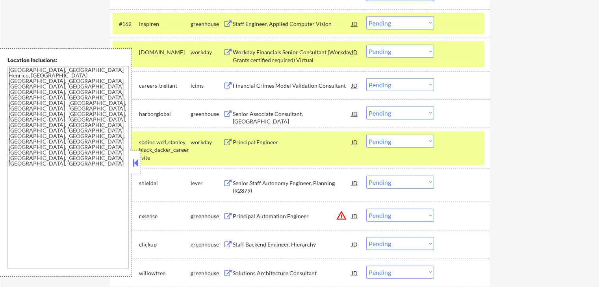
click at [384, 116] on select "Choose an option... Pending Applied Excluded (Questions) Excluded (Expired) Exc…" at bounding box center [400, 113] width 68 height 13
click at [366, 107] on select "Choose an option... Pending Applied Excluded (Questions) Excluded (Expired) Exc…" at bounding box center [400, 113] width 68 height 13
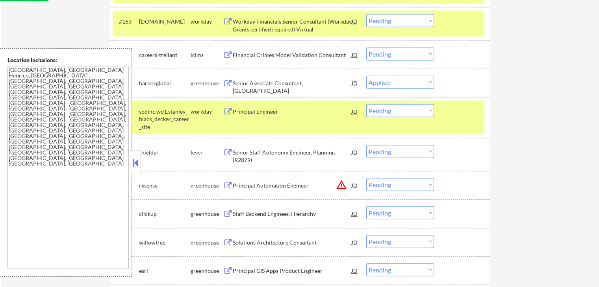
scroll to position [2204, 0]
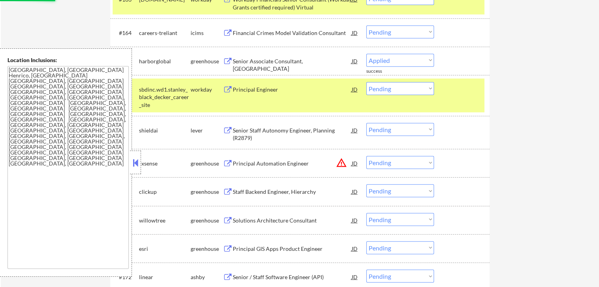
click at [310, 127] on div "Senior Staff Autonomy Engineer, Planning (R2879)" at bounding box center [292, 134] width 119 height 15
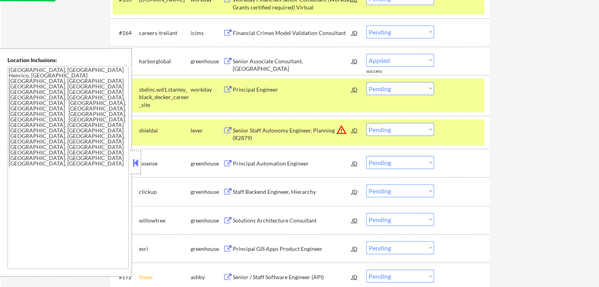
select select ""pending""
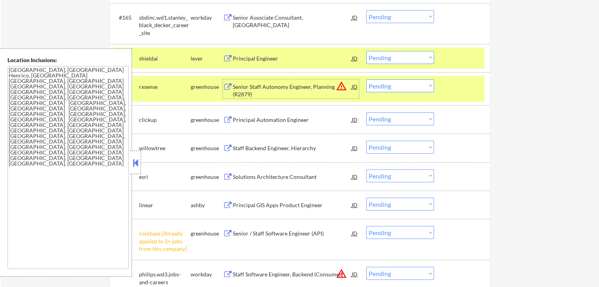
scroll to position [2257, 0]
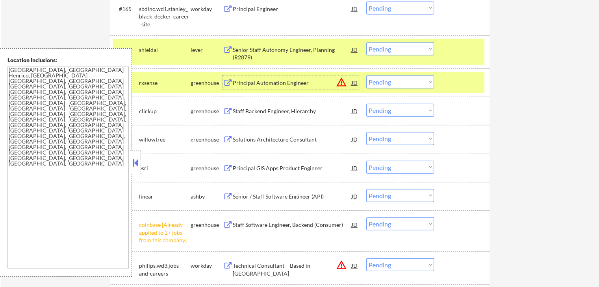
click at [283, 113] on div "Staff Backend Engineer, Hierarchy" at bounding box center [292, 111] width 119 height 8
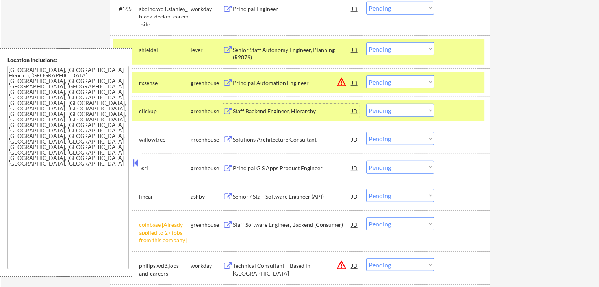
click at [296, 136] on div "Solutions Architecture Consultant" at bounding box center [292, 140] width 119 height 8
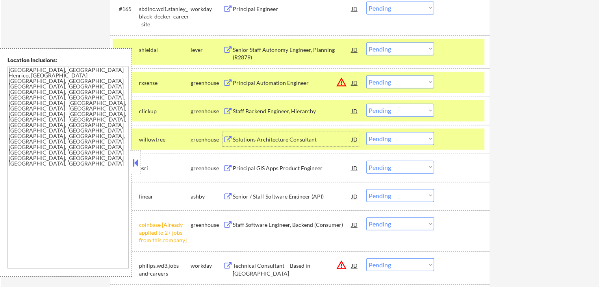
click at [398, 114] on select "Choose an option... Pending Applied Excluded (Questions) Excluded (Expired) Exc…" at bounding box center [400, 110] width 68 height 13
click at [366, 104] on select "Choose an option... Pending Applied Excluded (Questions) Excluded (Expired) Exc…" at bounding box center [400, 110] width 68 height 13
select select ""pending""
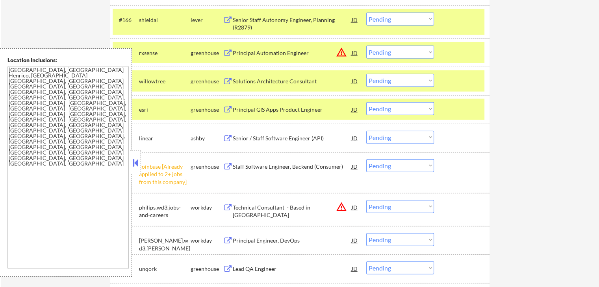
scroll to position [2309, 0]
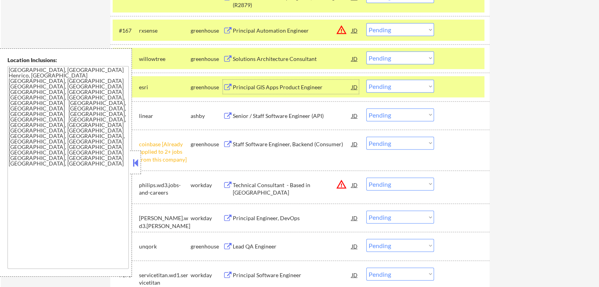
click at [298, 87] on div "Principal GIS Apps Product Engineer" at bounding box center [292, 87] width 119 height 8
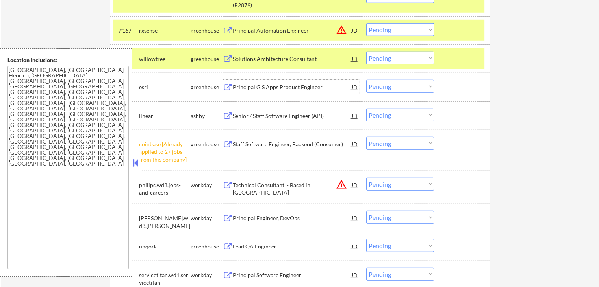
click at [282, 115] on div "Senior / Staff Software Engineer (API)" at bounding box center [292, 116] width 119 height 8
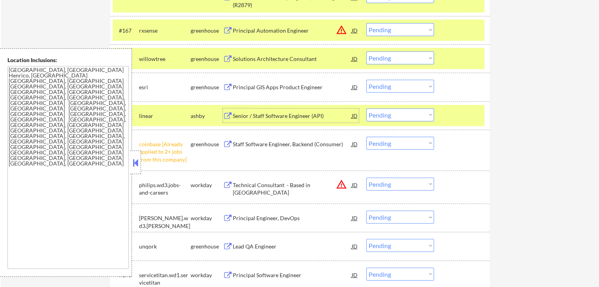
click at [404, 115] on select "Choose an option... Pending Applied Excluded (Questions) Excluded (Expired) Exc…" at bounding box center [400, 115] width 68 height 13
click at [366, 109] on select "Choose an option... Pending Applied Excluded (Questions) Excluded (Expired) Exc…" at bounding box center [400, 115] width 68 height 13
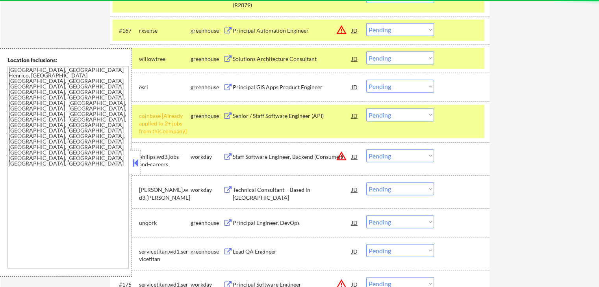
click at [393, 120] on select "Choose an option... Pending Applied Excluded (Questions) Excluded (Expired) Exc…" at bounding box center [400, 115] width 68 height 13
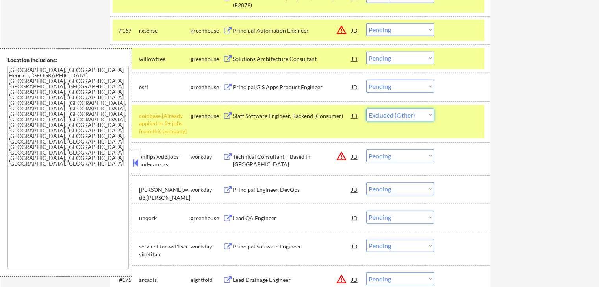
click at [366, 109] on select "Choose an option... Pending Applied Excluded (Questions) Excluded (Expired) Exc…" at bounding box center [400, 115] width 68 height 13
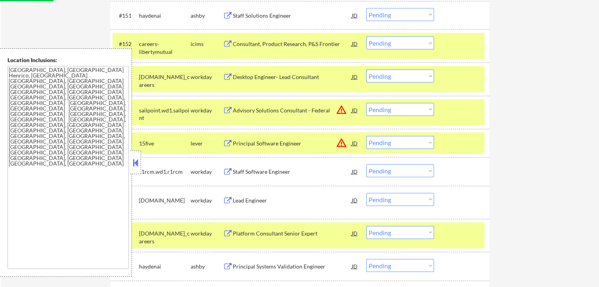
select select ""pending""
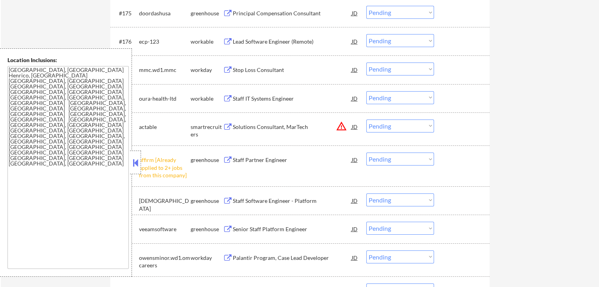
scroll to position [2616, 0]
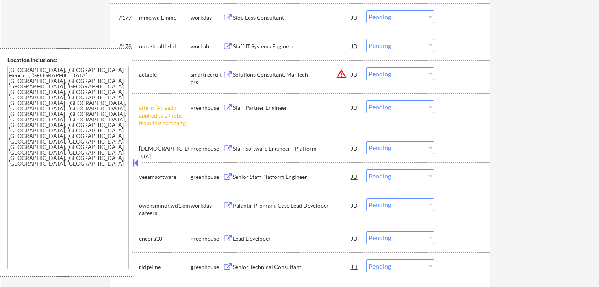
click at [392, 106] on select "Choose an option... Pending Applied Excluded (Questions) Excluded (Expired) Exc…" at bounding box center [400, 106] width 68 height 13
click at [366, 100] on select "Choose an option... Pending Applied Excluded (Questions) Excluded (Expired) Exc…" at bounding box center [400, 106] width 68 height 13
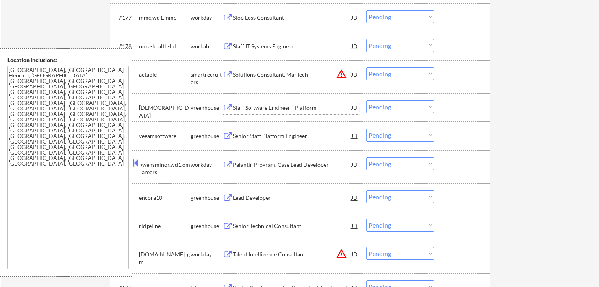
click at [278, 106] on div "Staff Software Engineer - Platform" at bounding box center [292, 108] width 119 height 8
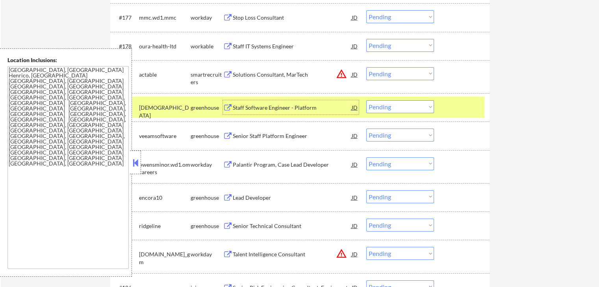
click at [403, 107] on select "Choose an option... Pending Applied Excluded (Questions) Excluded (Expired) Exc…" at bounding box center [400, 106] width 68 height 13
click at [366, 100] on select "Choose an option... Pending Applied Excluded (Questions) Excluded (Expired) Exc…" at bounding box center [400, 106] width 68 height 13
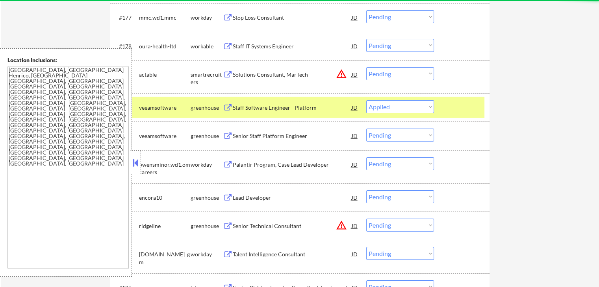
select select ""pending""
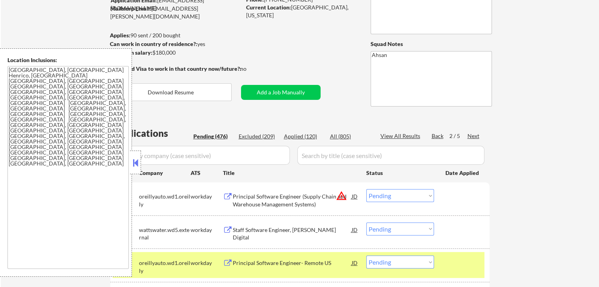
scroll to position [0, 0]
